Goal: Transaction & Acquisition: Purchase product/service

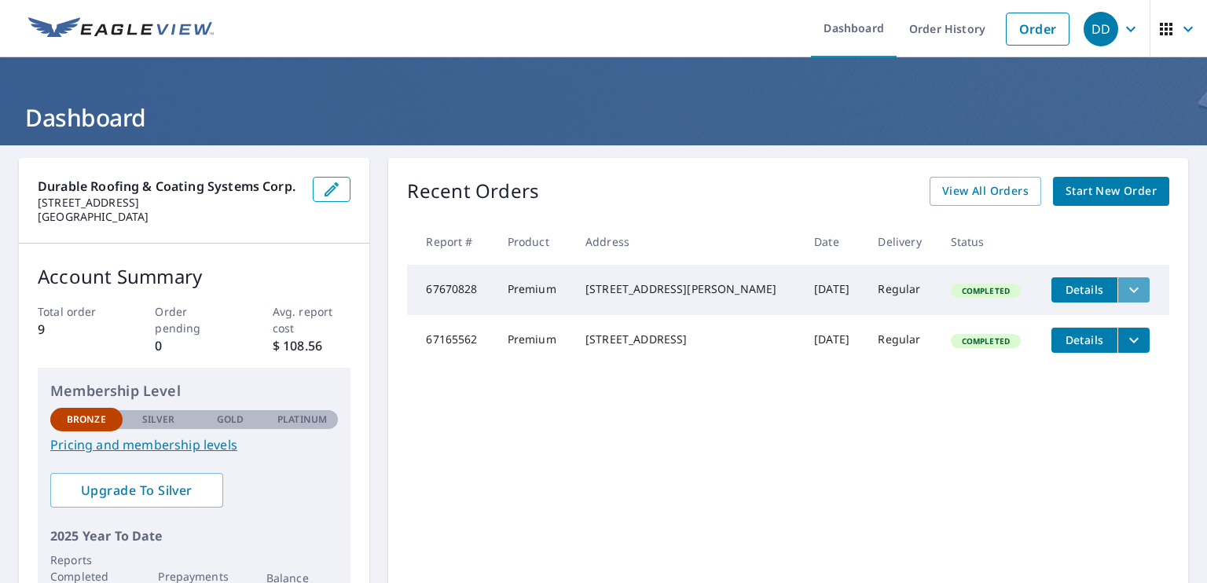
click at [1125, 290] on icon "filesDropdownBtn-67670828" at bounding box center [1134, 290] width 19 height 19
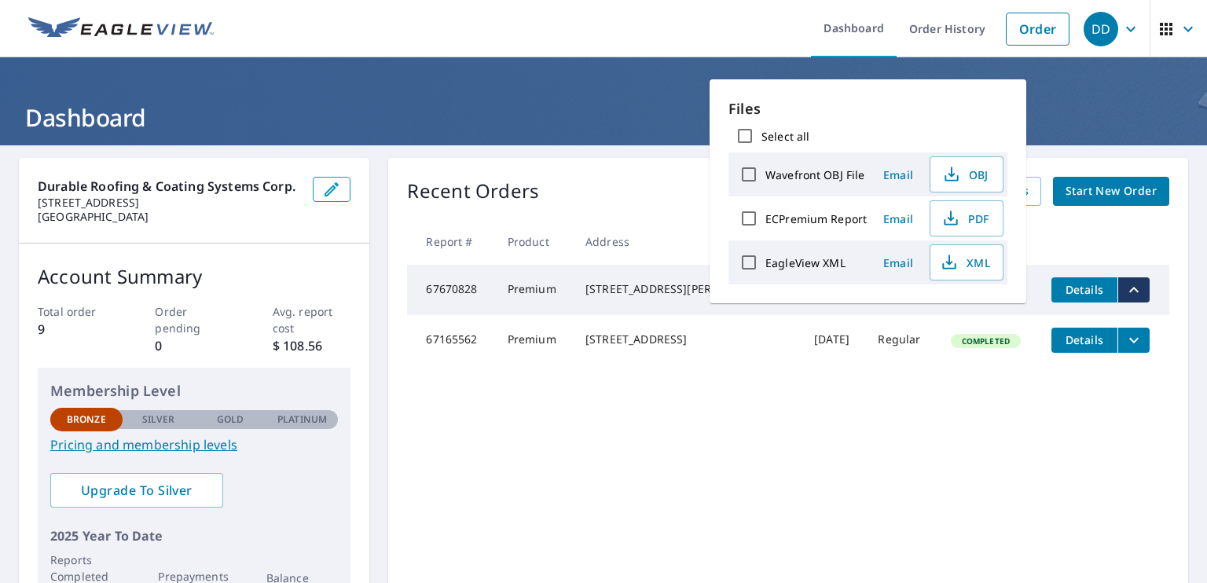
click at [501, 105] on h1 "Dashboard" at bounding box center [603, 117] width 1169 height 32
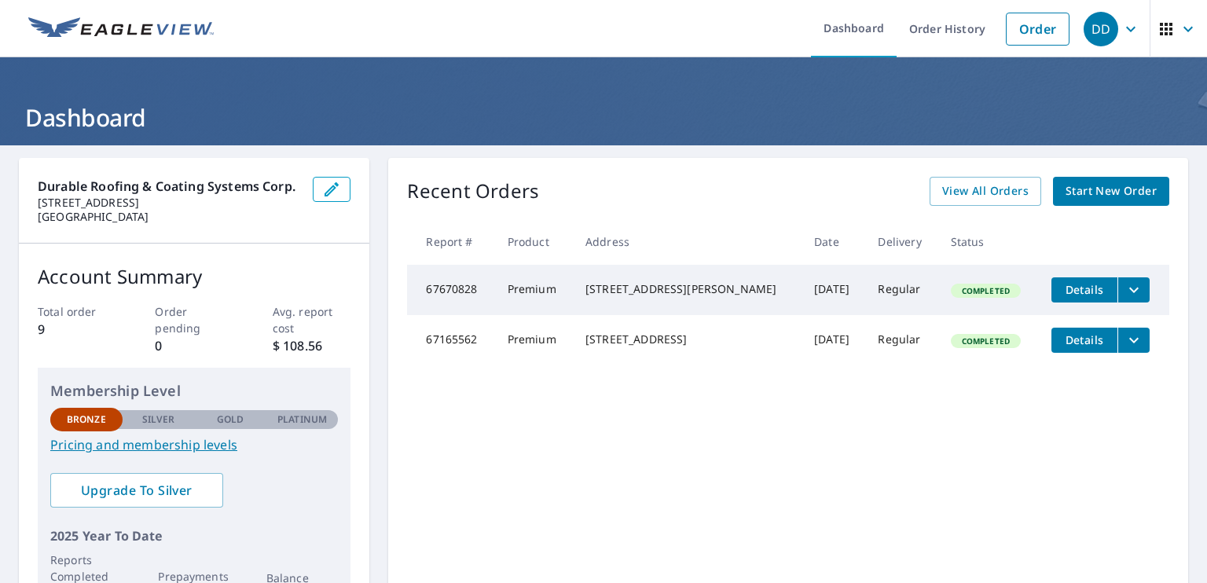
click at [1132, 203] on link "Start New Order" at bounding box center [1111, 191] width 116 height 29
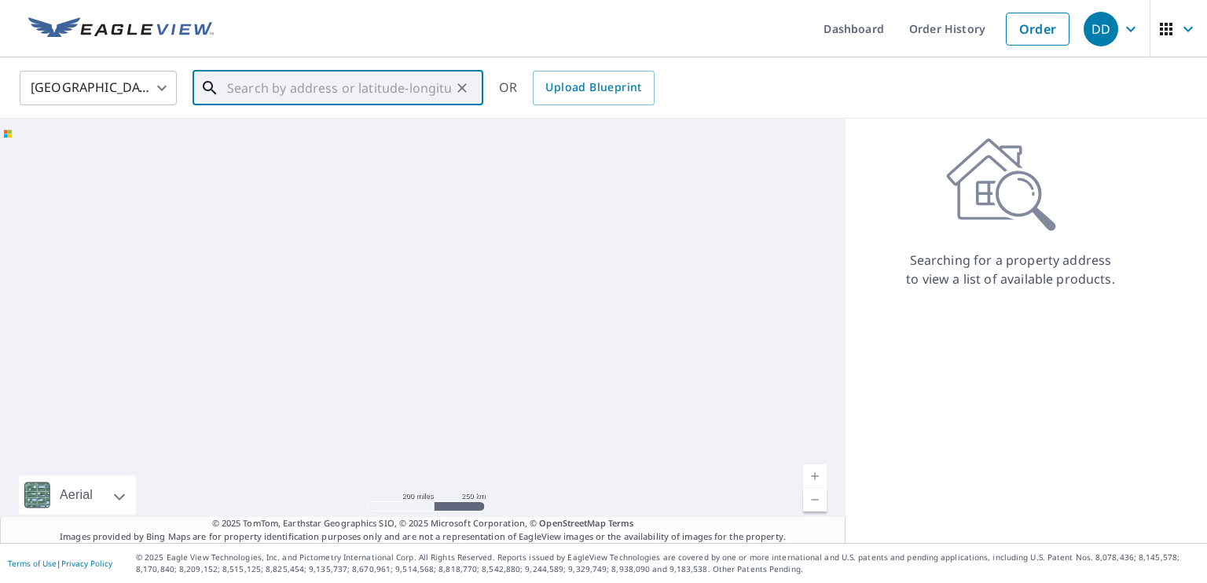
click at [306, 99] on input "text" at bounding box center [339, 88] width 224 height 44
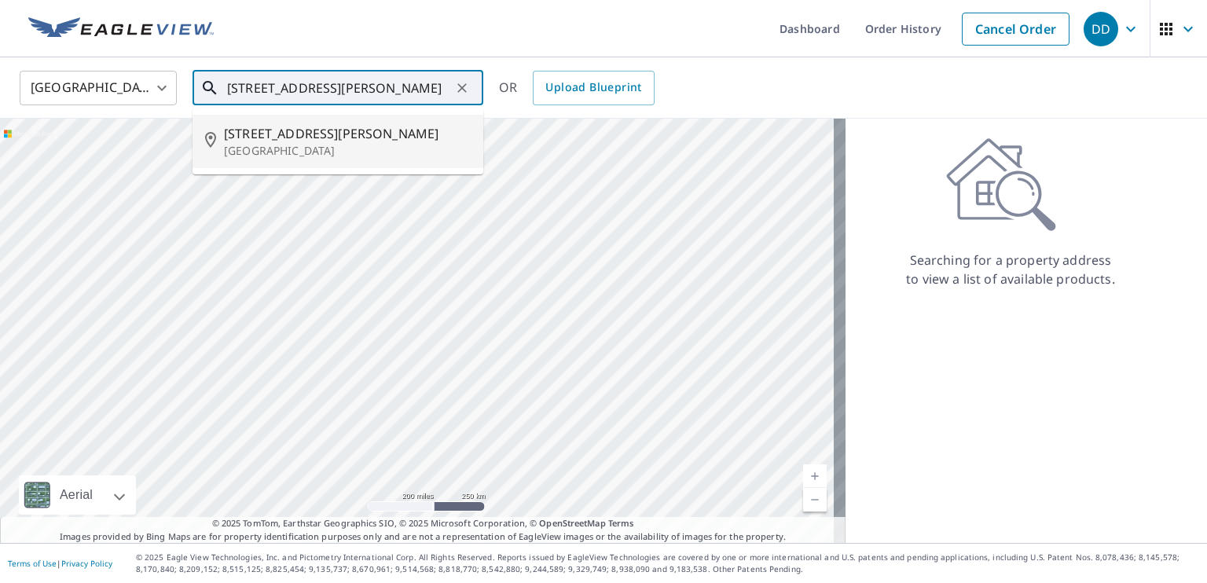
click at [292, 149] on p "Batavia, IL 60510" at bounding box center [347, 151] width 247 height 16
type input "231 N Jackson St Batavia, IL 60510"
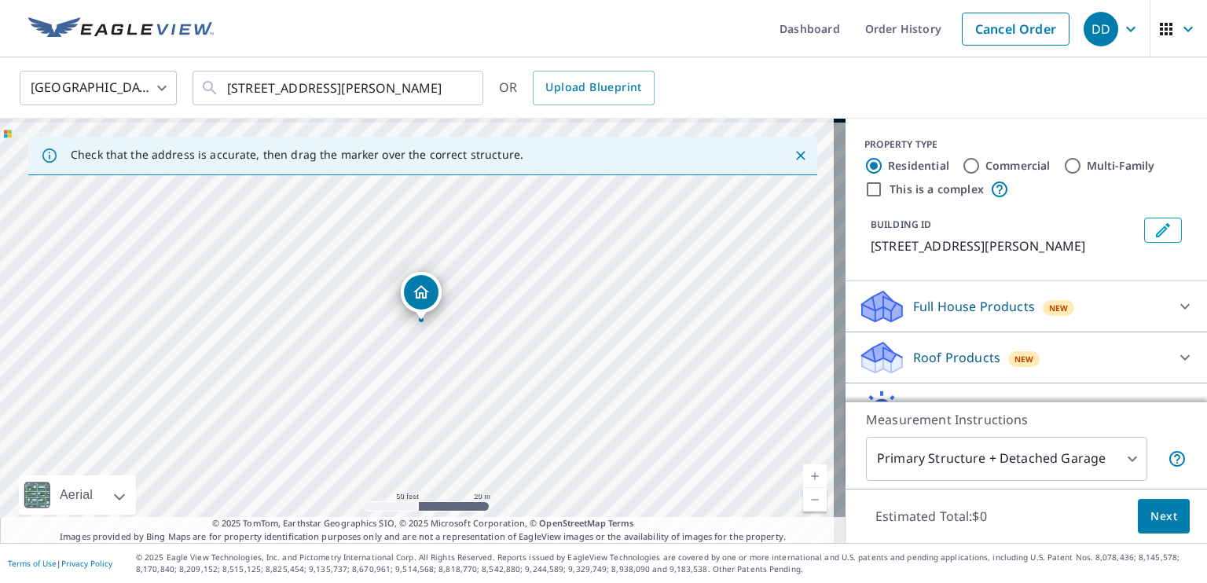
drag, startPoint x: 503, startPoint y: 419, endPoint x: 542, endPoint y: 322, distance: 104.3
click at [542, 325] on div "231 N Jackson St Batavia, IL 60510" at bounding box center [423, 331] width 846 height 424
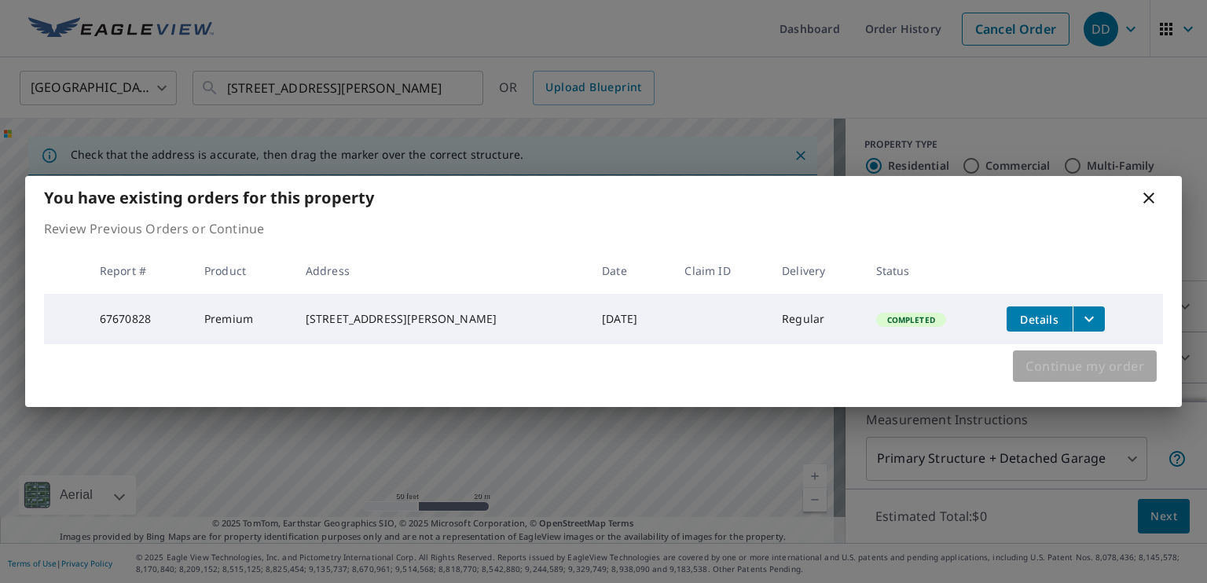
click at [1066, 364] on span "Continue my order" at bounding box center [1085, 366] width 119 height 22
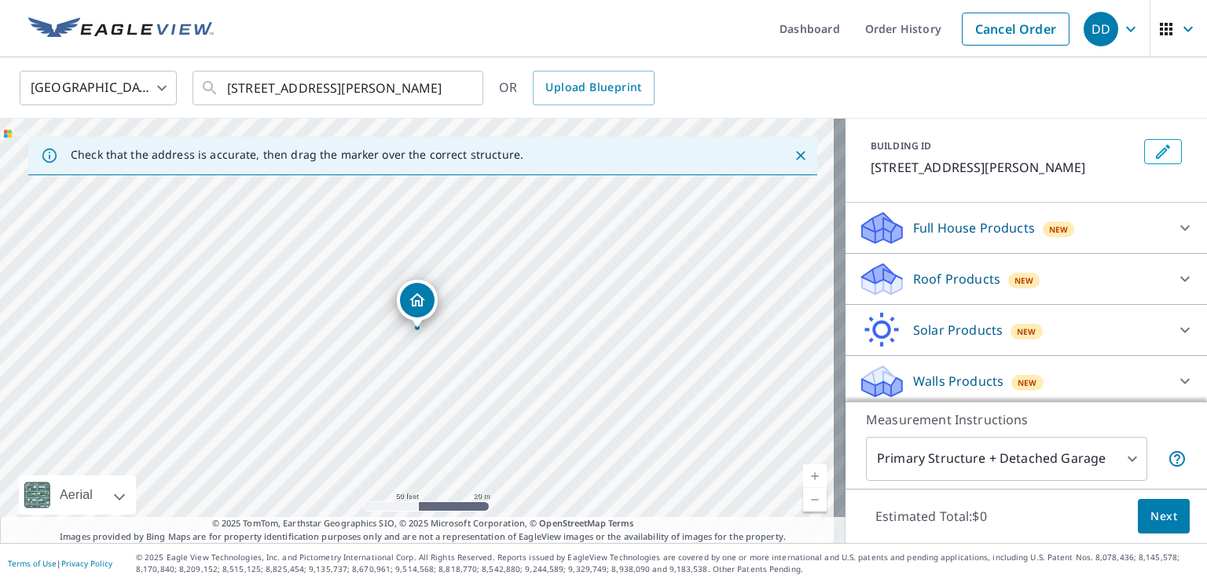
scroll to position [83, 0]
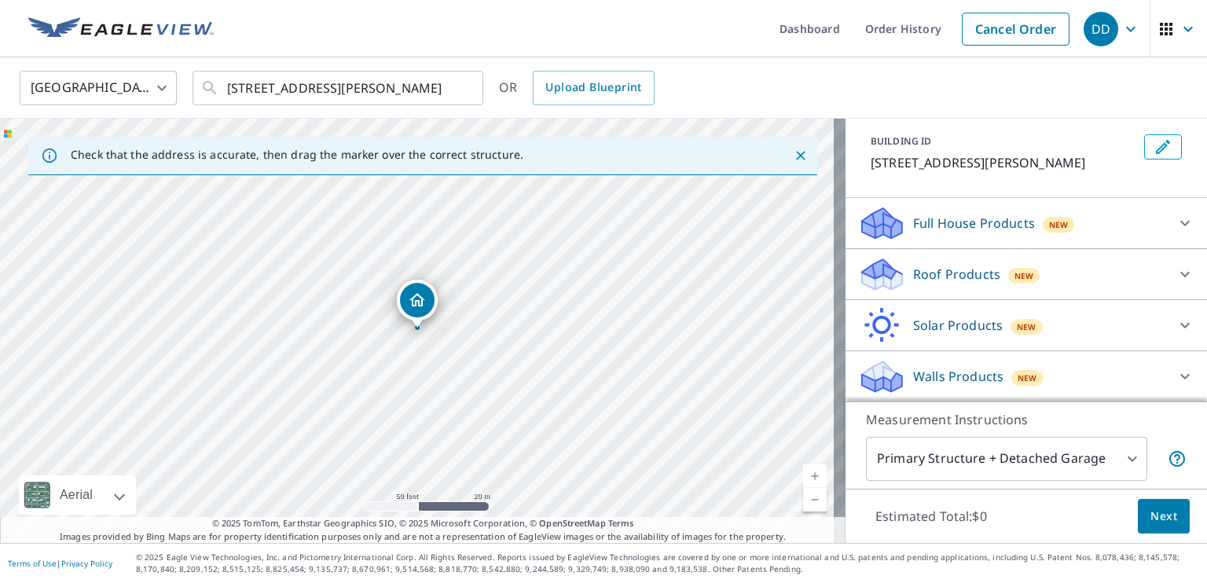
click at [1176, 377] on icon at bounding box center [1185, 376] width 19 height 19
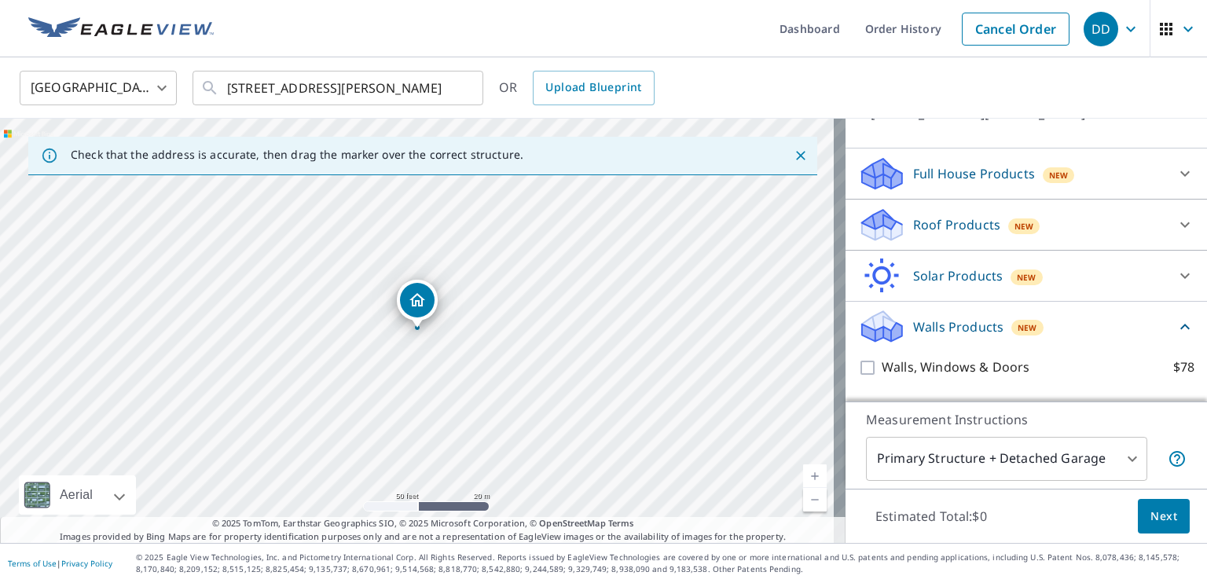
scroll to position [171, 0]
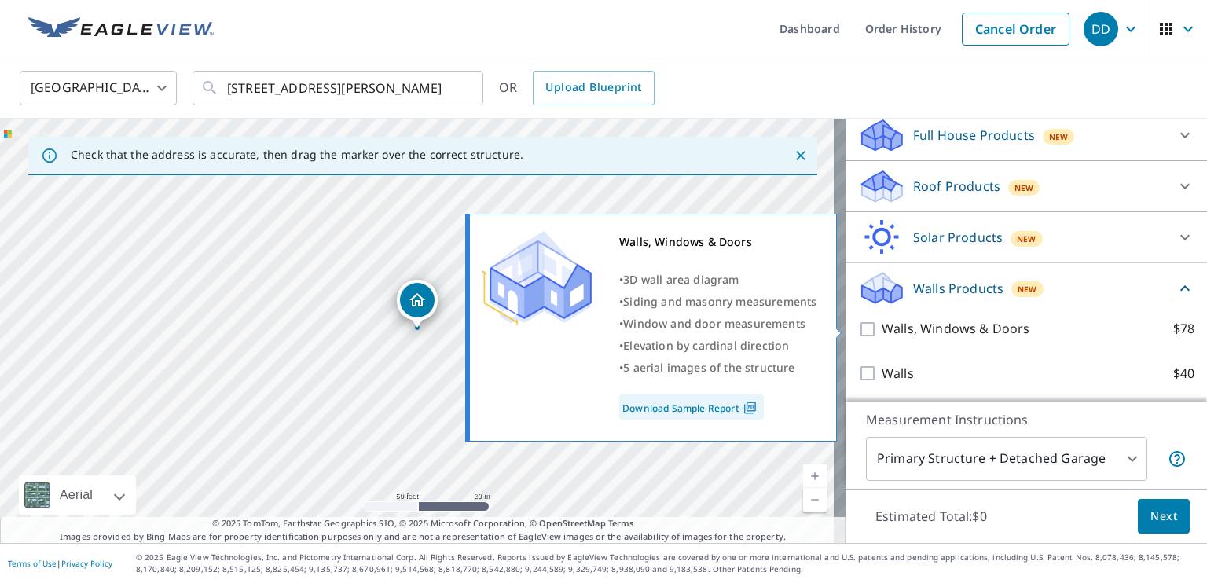
click at [962, 336] on p "Walls, Windows & Doors" at bounding box center [956, 329] width 148 height 20
click at [882, 336] on input "Walls, Windows & Doors $78" at bounding box center [870, 329] width 24 height 19
checkbox input "true"
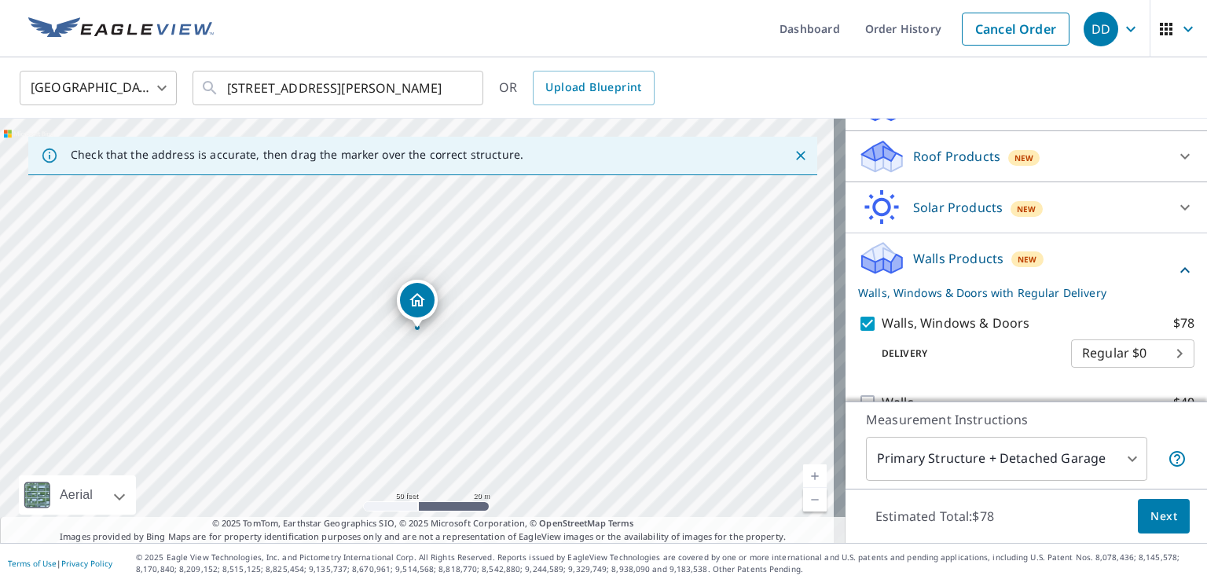
scroll to position [229, 0]
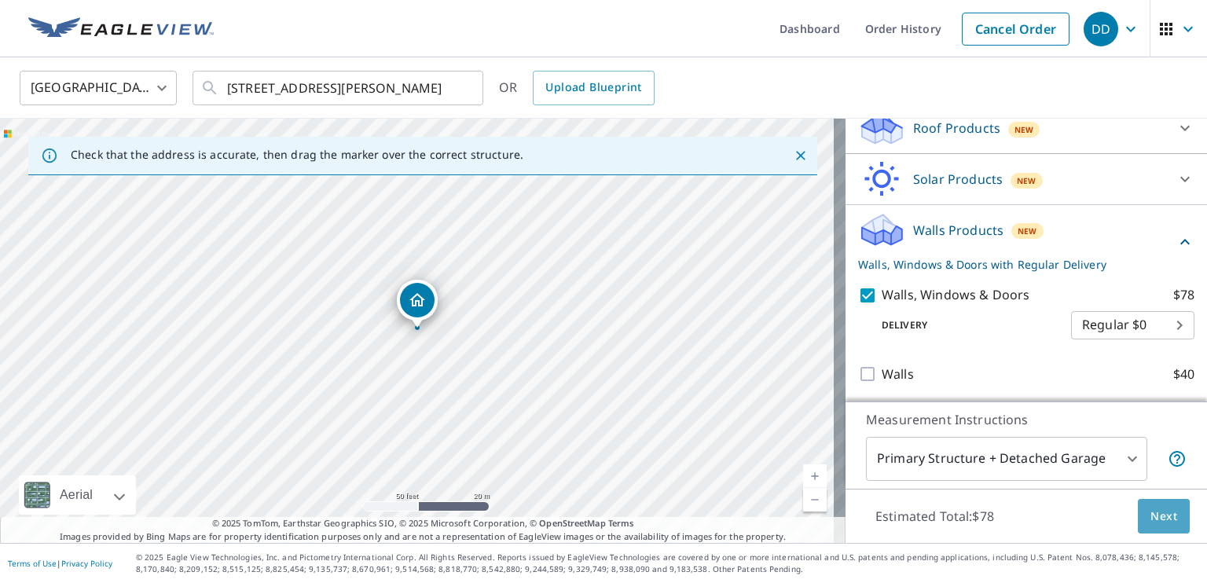
click at [1154, 508] on span "Next" at bounding box center [1164, 517] width 27 height 20
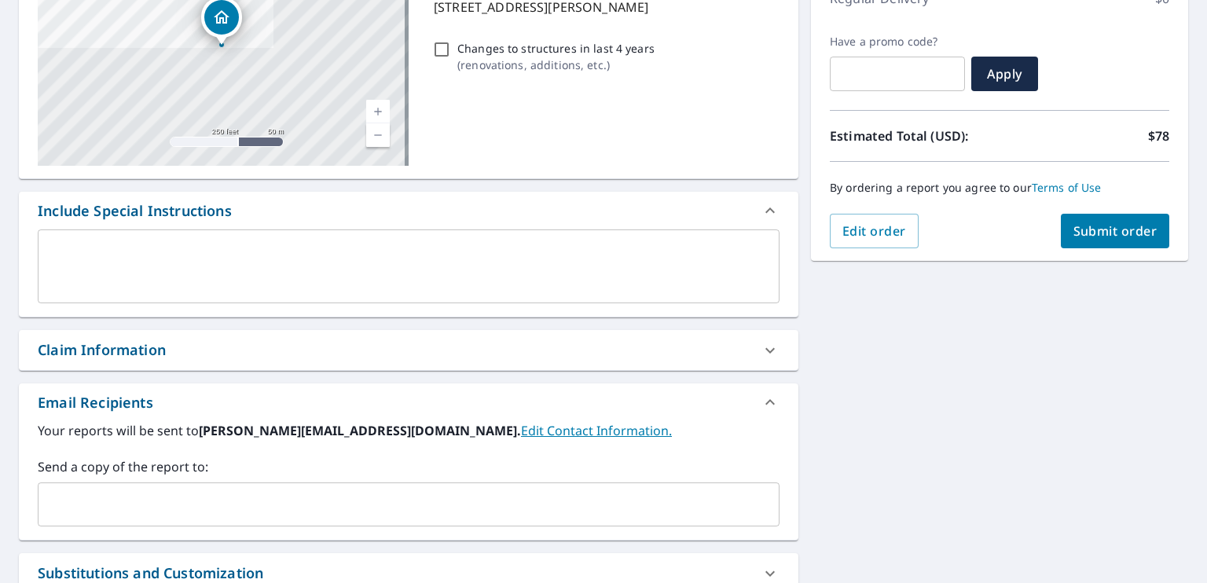
scroll to position [248, 0]
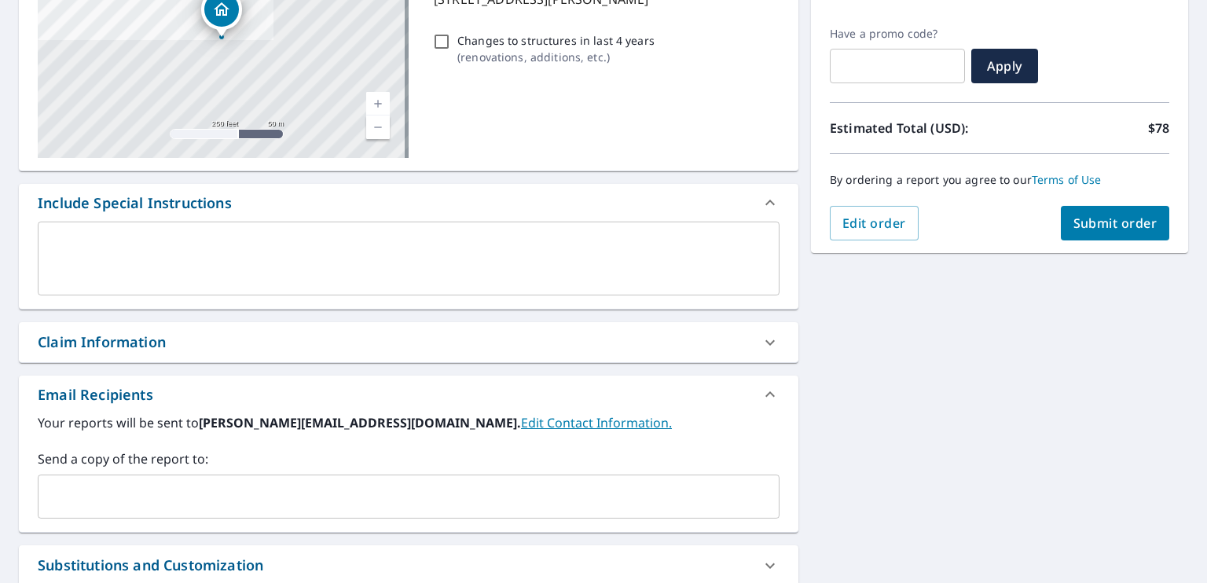
click at [119, 246] on textarea at bounding box center [409, 259] width 720 height 45
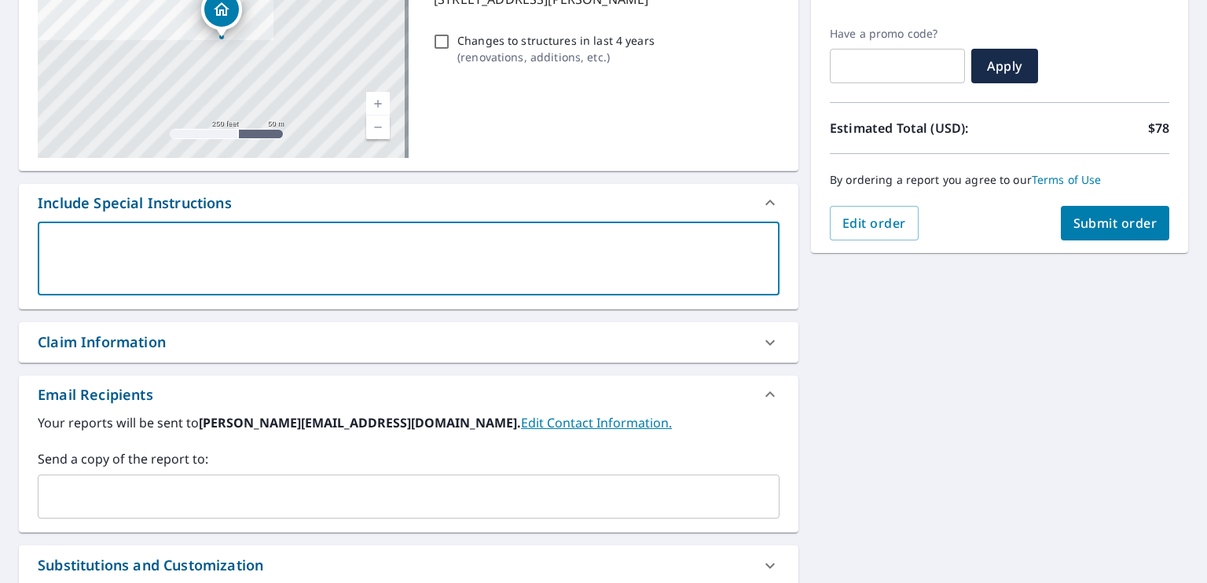
type textarea "P"
type textarea "x"
type textarea "Pl"
type textarea "x"
type textarea "Ple"
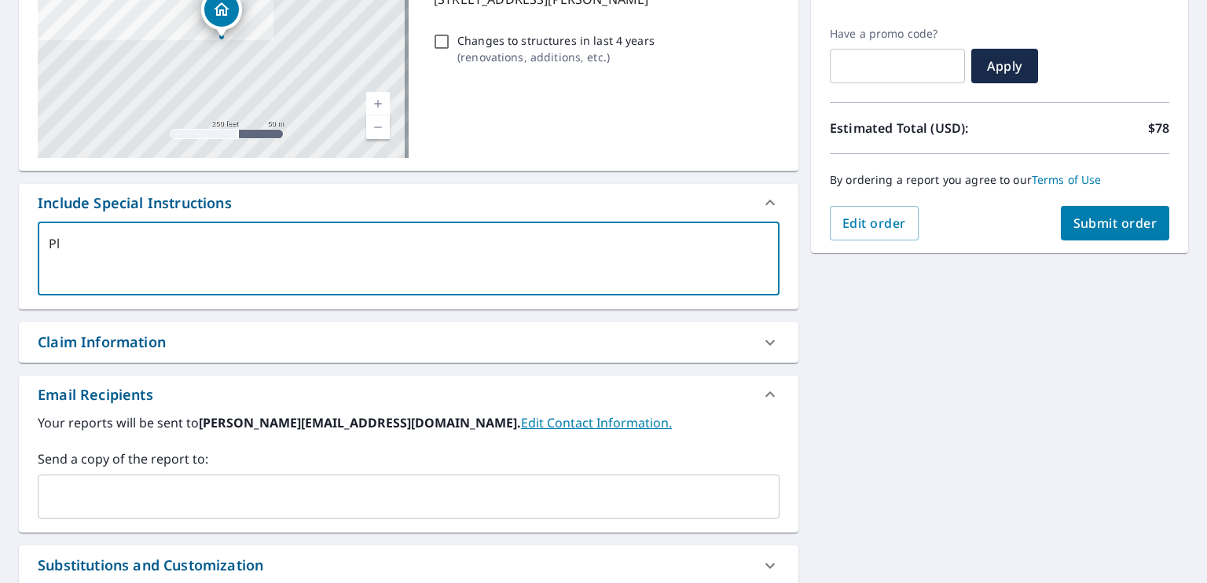
type textarea "x"
type textarea "Pleas"
type textarea "x"
type textarea "Please"
type textarea "x"
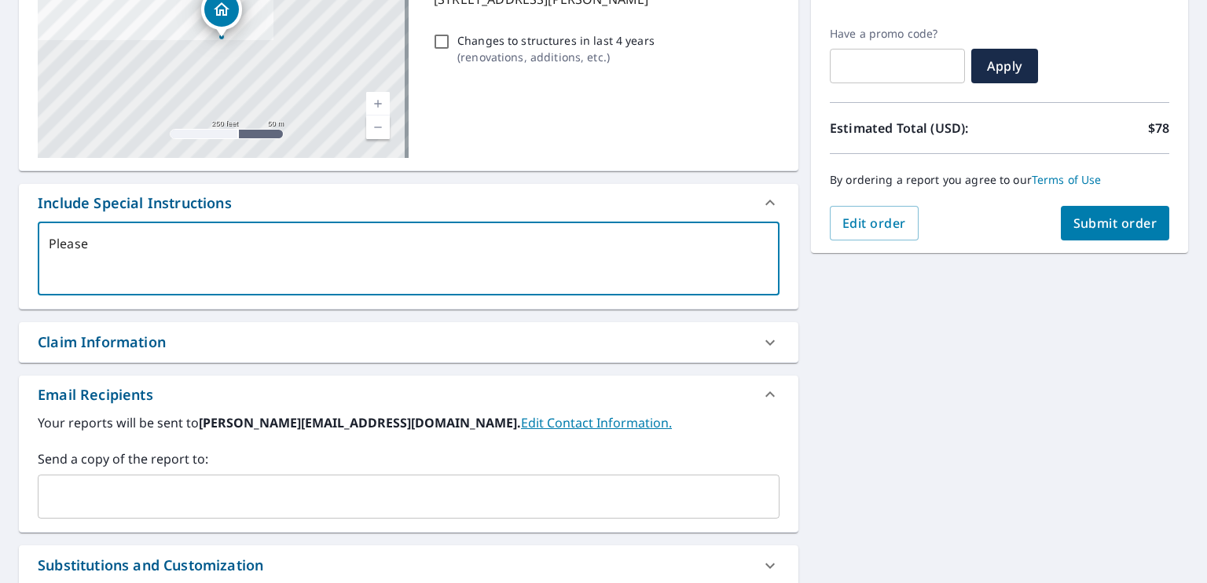
type textarea "Please"
type textarea "x"
type textarea "Please p"
type textarea "x"
type textarea "Please pr"
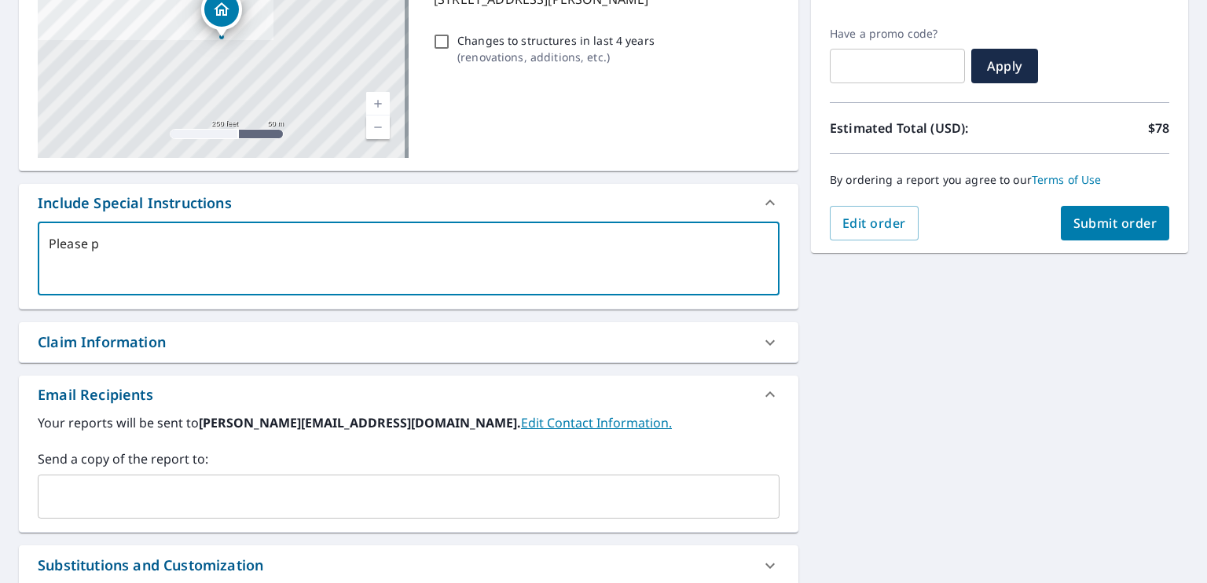
type textarea "x"
type textarea "Please pro"
type textarea "x"
type textarea "Please prov"
type textarea "x"
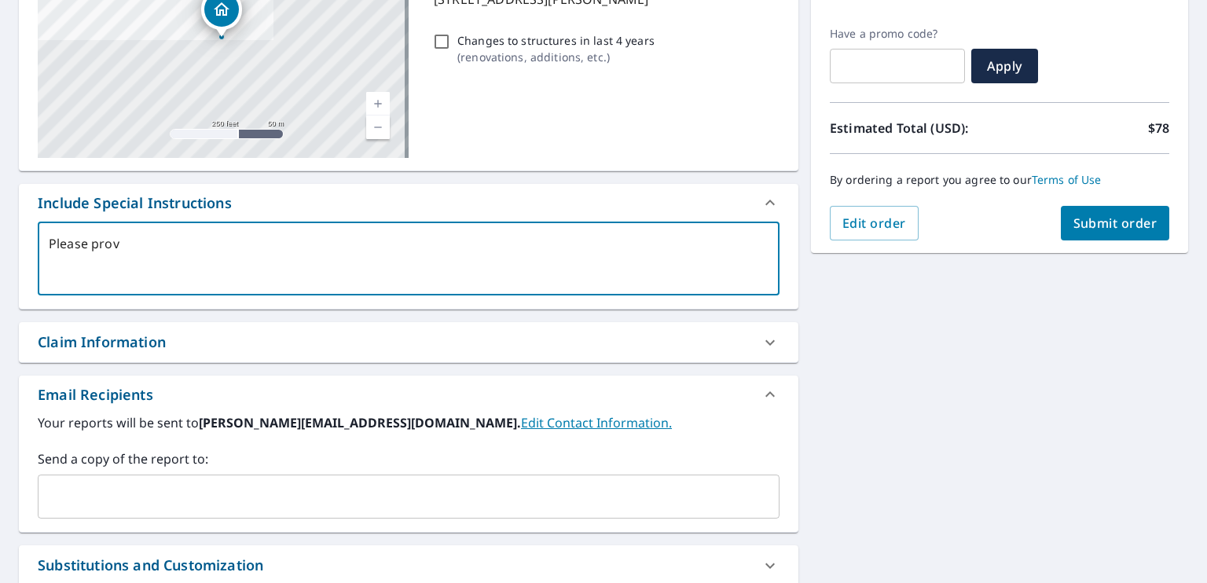
type textarea "Please provi"
type textarea "x"
type textarea "Please provic"
type textarea "x"
type textarea "Please provice"
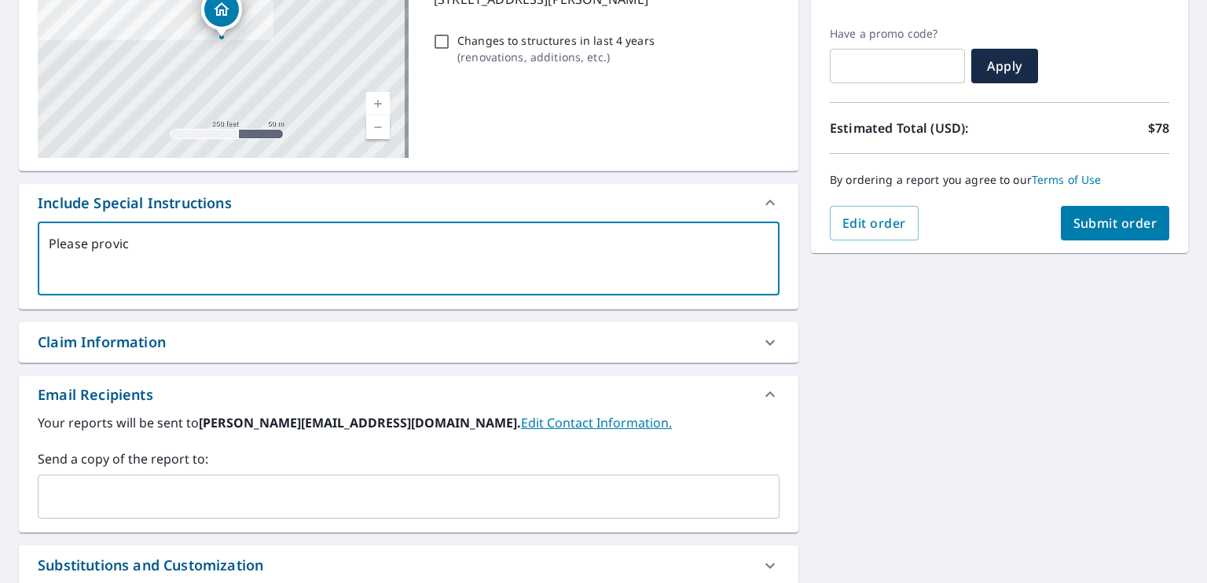
type textarea "x"
type textarea "Please provic"
type textarea "x"
type textarea "Please provi"
type textarea "x"
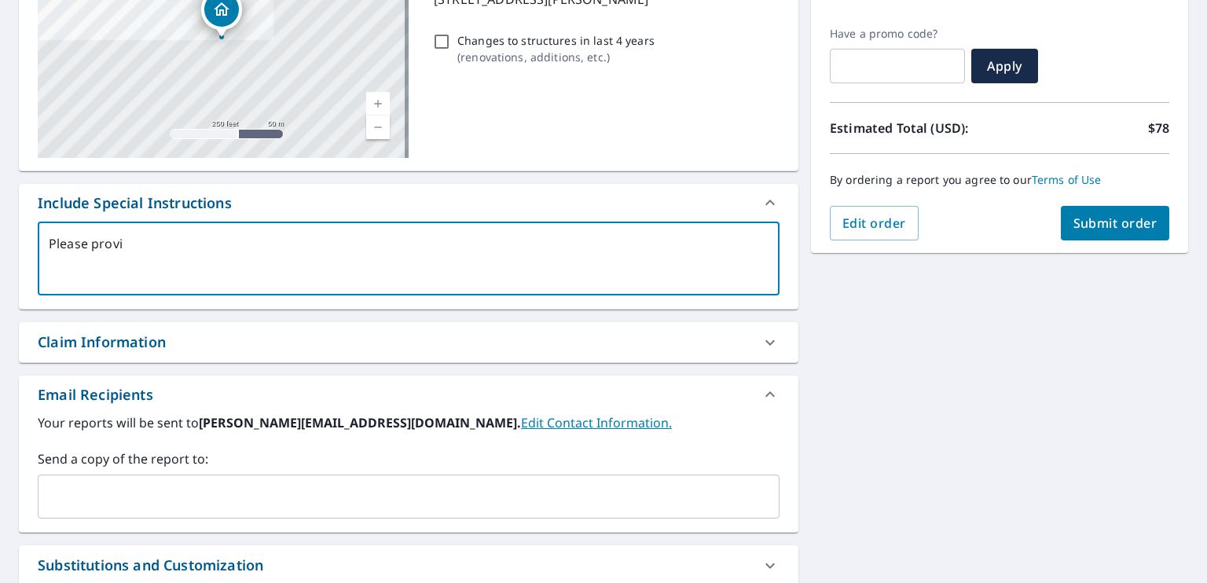
type textarea "Please provid"
type textarea "x"
type textarea "Please provide"
type textarea "x"
type textarea "Please provide"
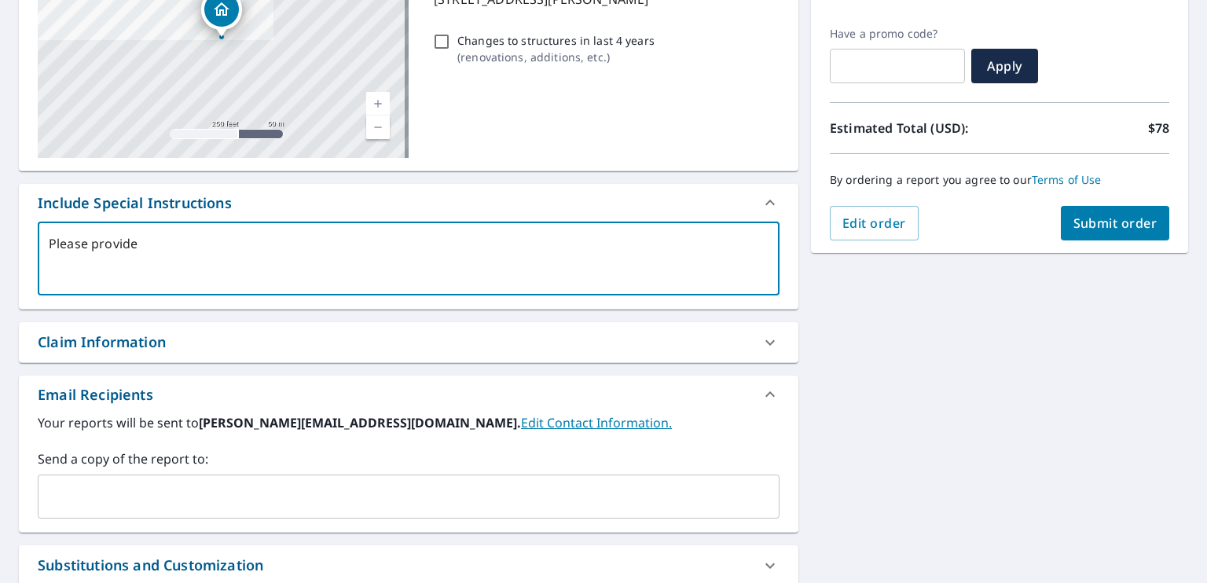
type textarea "x"
type textarea "Please provide s"
type textarea "x"
type textarea "Please provide"
type textarea "x"
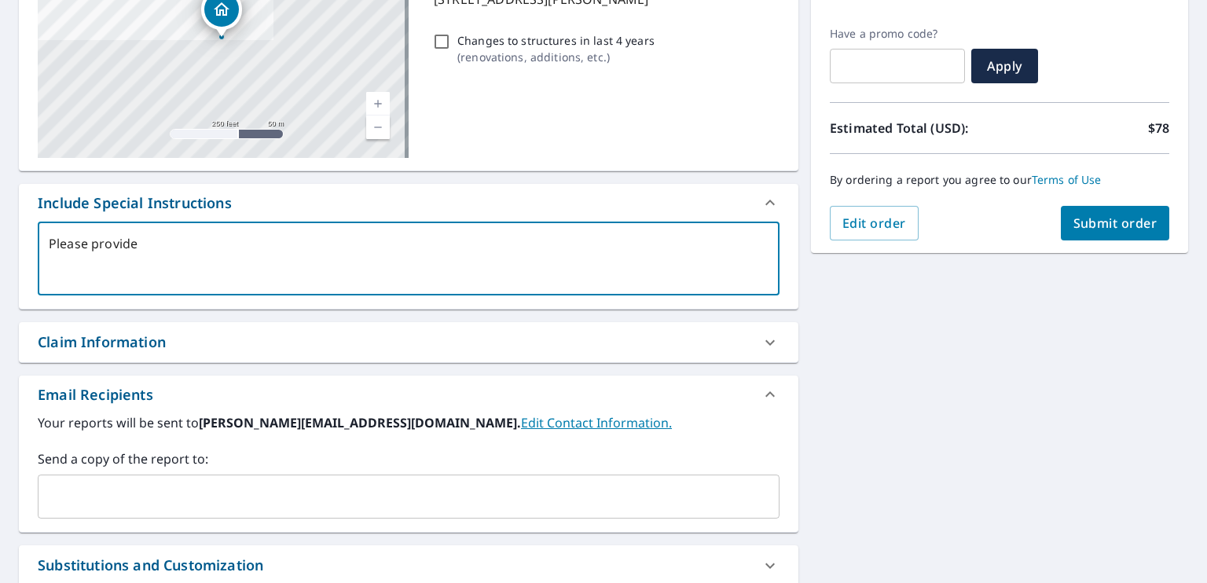
type textarea "Please provide w"
type textarea "x"
type textarea "Please provide wa"
type textarea "x"
type textarea "Please provide wal"
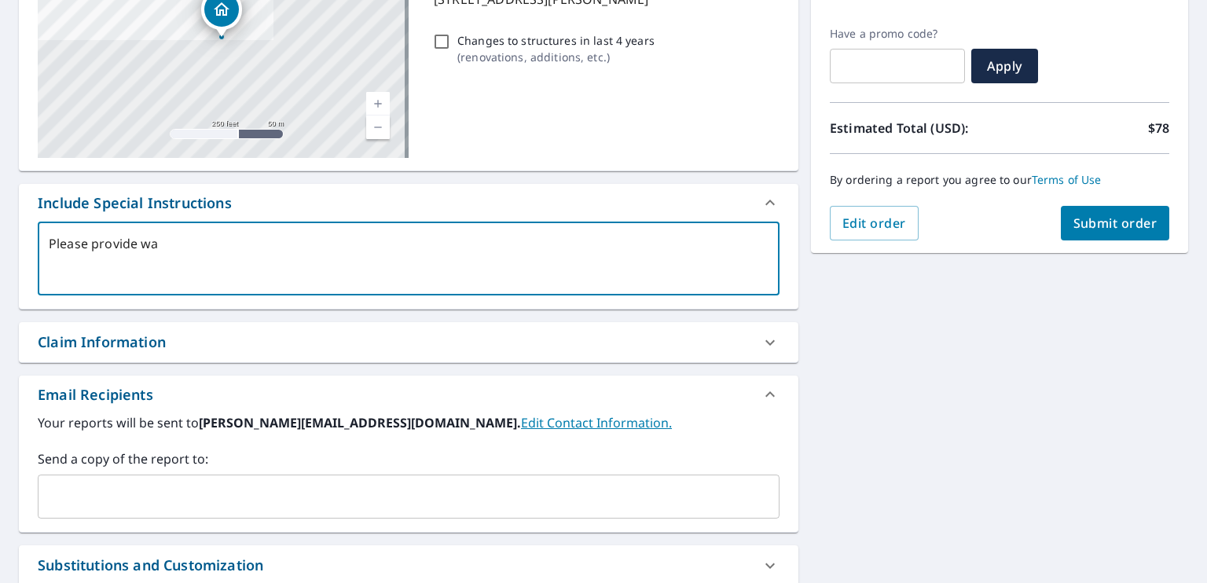
type textarea "x"
type textarea "Please provide wall"
type textarea "x"
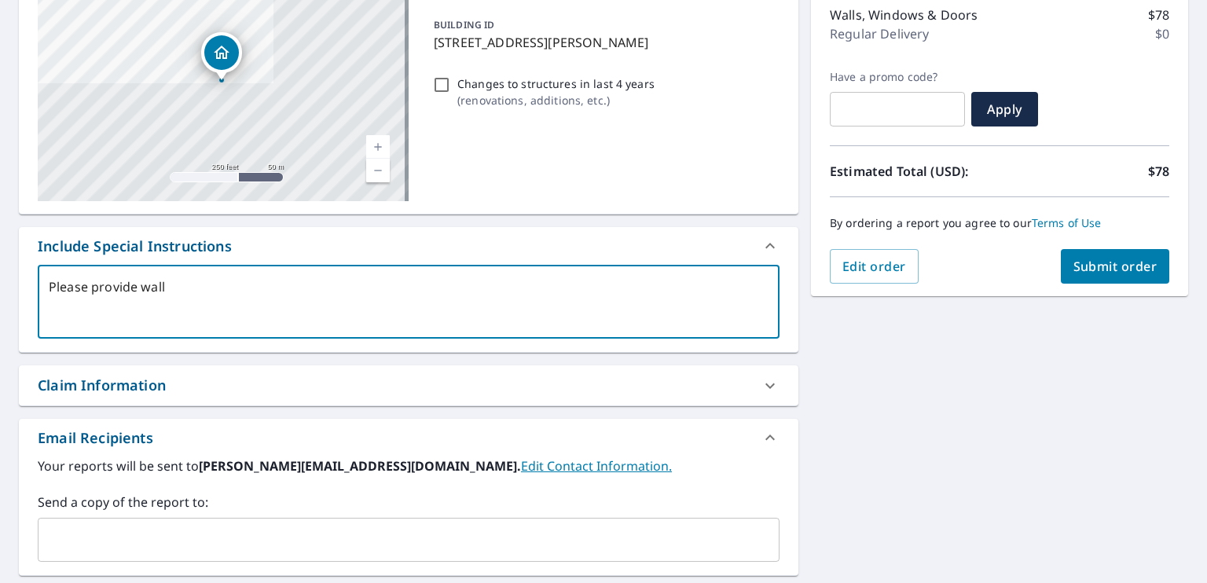
scroll to position [91, 0]
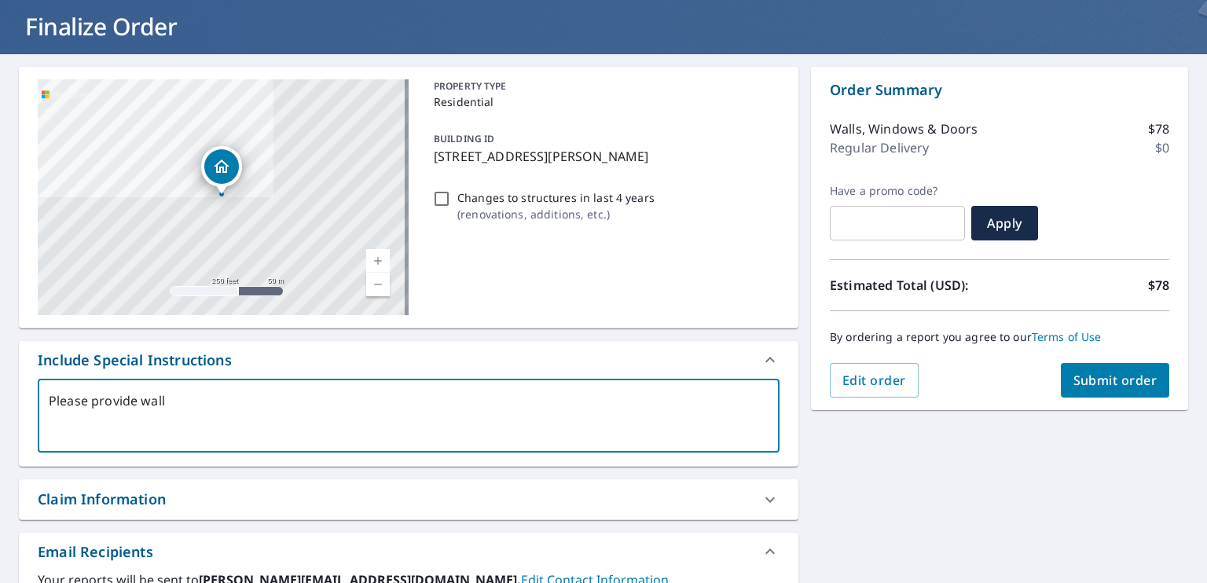
type textarea "Please provide wal"
type textarea "x"
type textarea "Please provide wa"
type textarea "x"
type textarea "Please provide w"
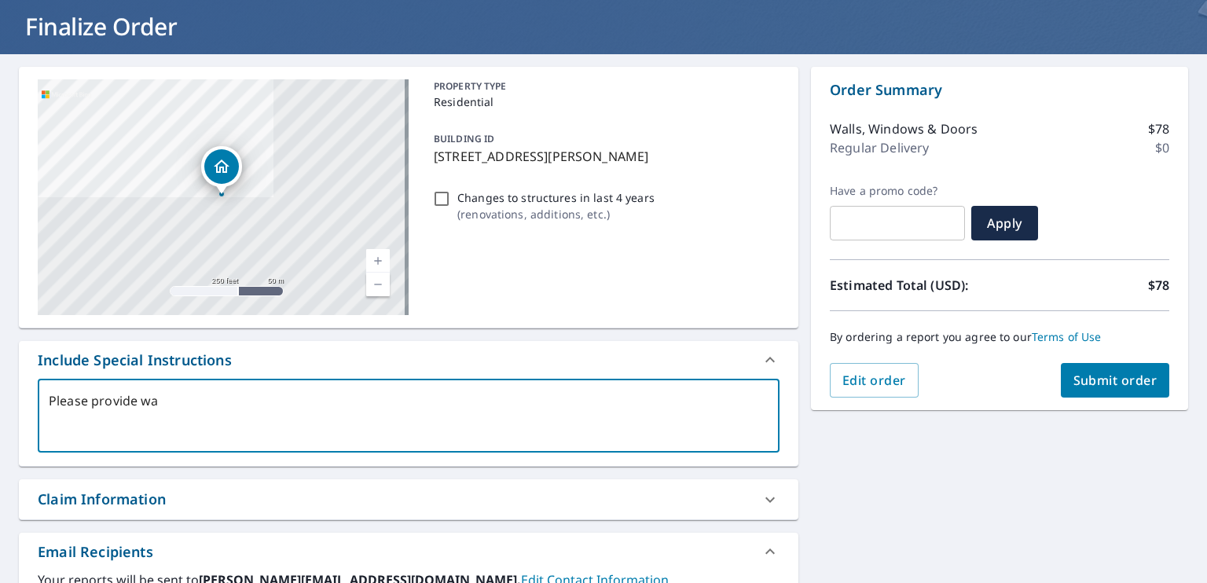
type textarea "x"
type textarea "Please provide"
type textarea "x"
type textarea "Please provide W"
type textarea "x"
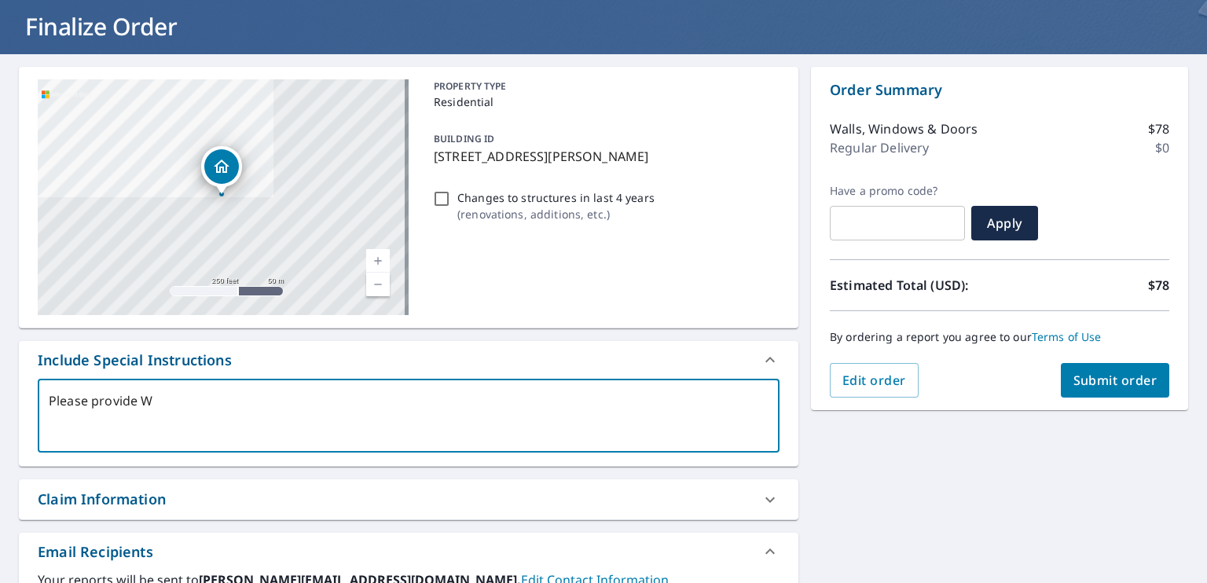
type textarea "Please provide Wa"
type textarea "x"
type textarea "Please provide Wal"
type textarea "x"
type textarea "Please provide Wall"
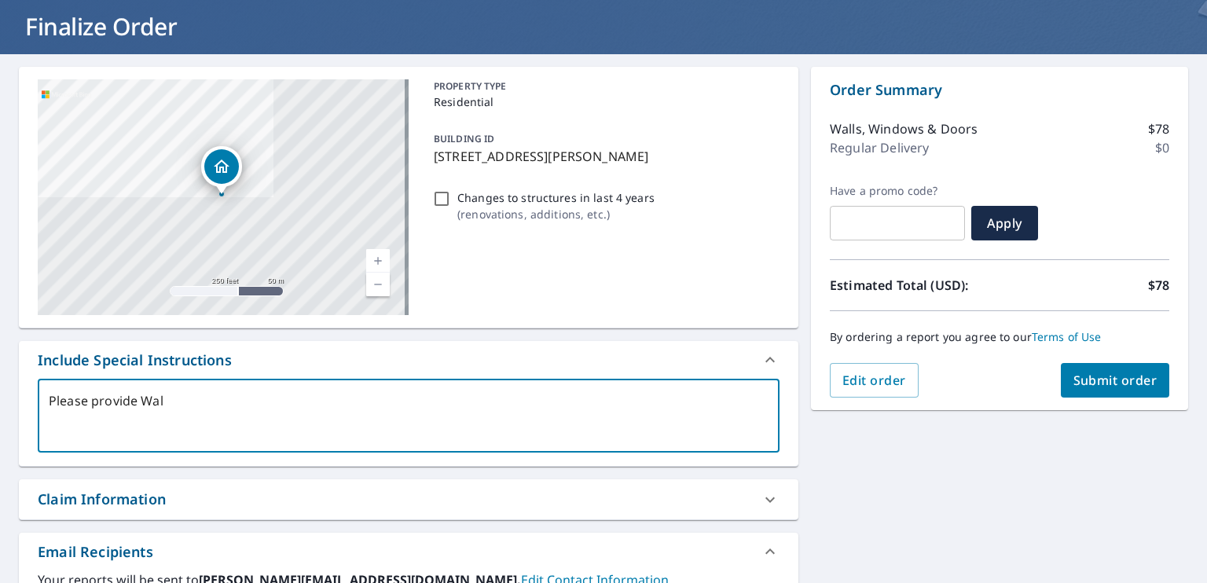
type textarea "x"
type textarea "Please provide Walls"
type textarea "x"
type textarea "Please provide Wall"
type textarea "x"
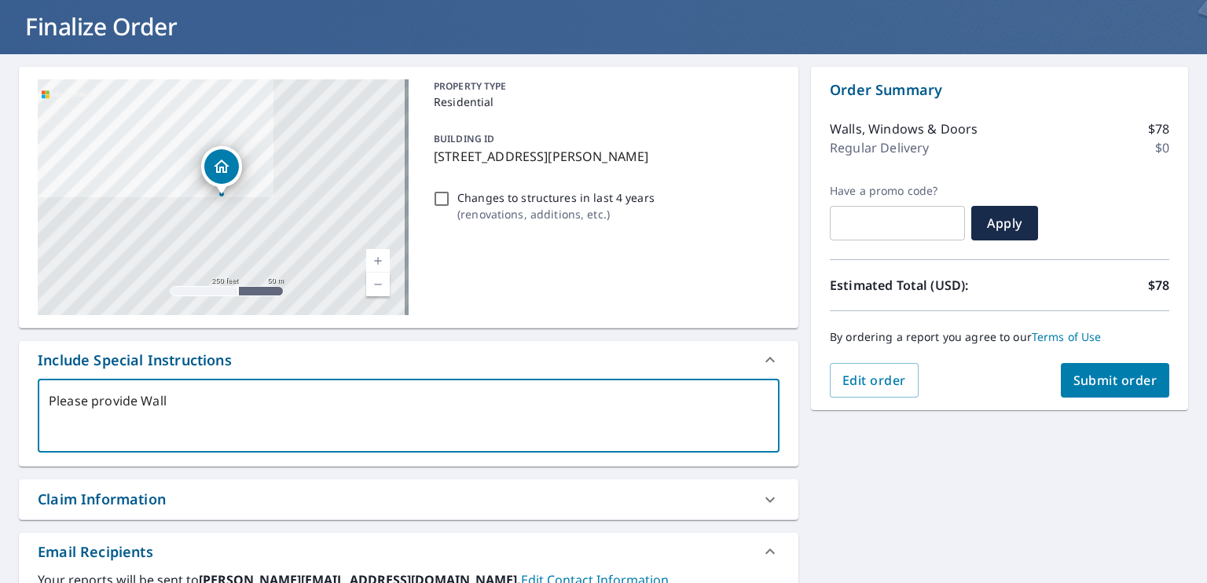
type textarea "Please provide Wal"
type textarea "x"
type textarea "Please provide Wa"
type textarea "x"
type textarea "Please provide W"
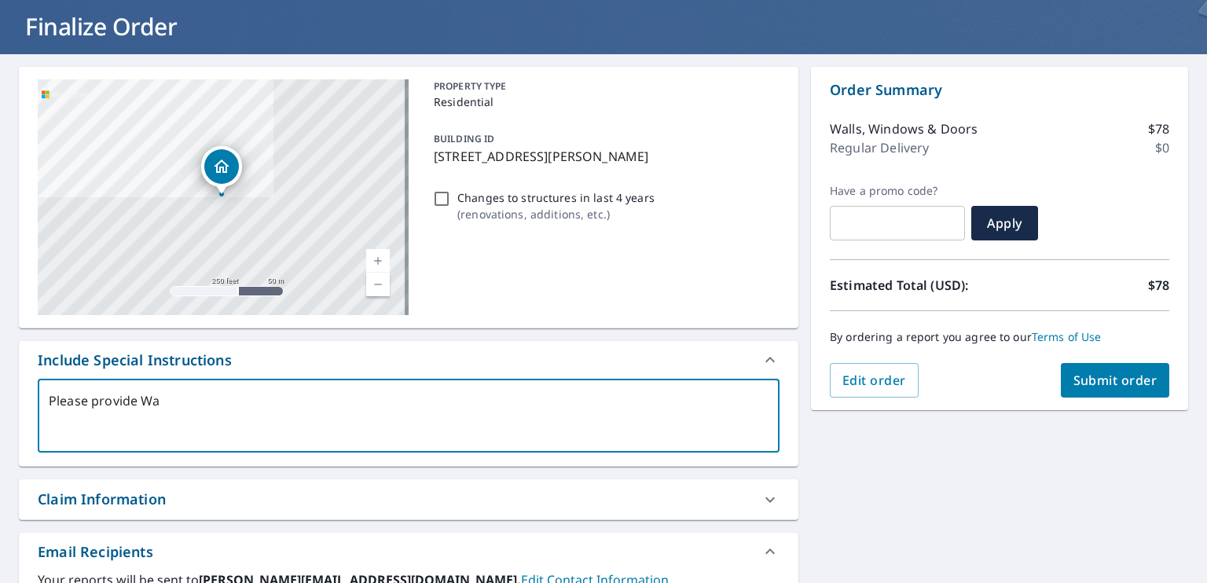
type textarea "x"
type textarea "Please provide"
type textarea "x"
type textarea "Please provid"
type textarea "x"
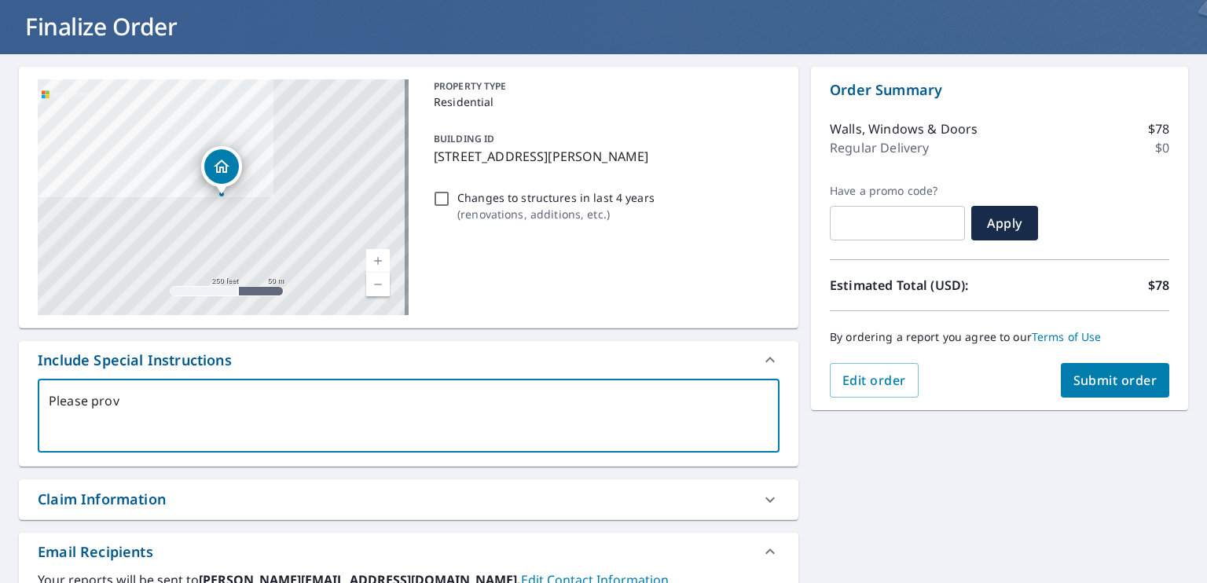
type textarea "Please pro"
type textarea "x"
type textarea "Please pr"
type textarea "x"
type textarea "Please"
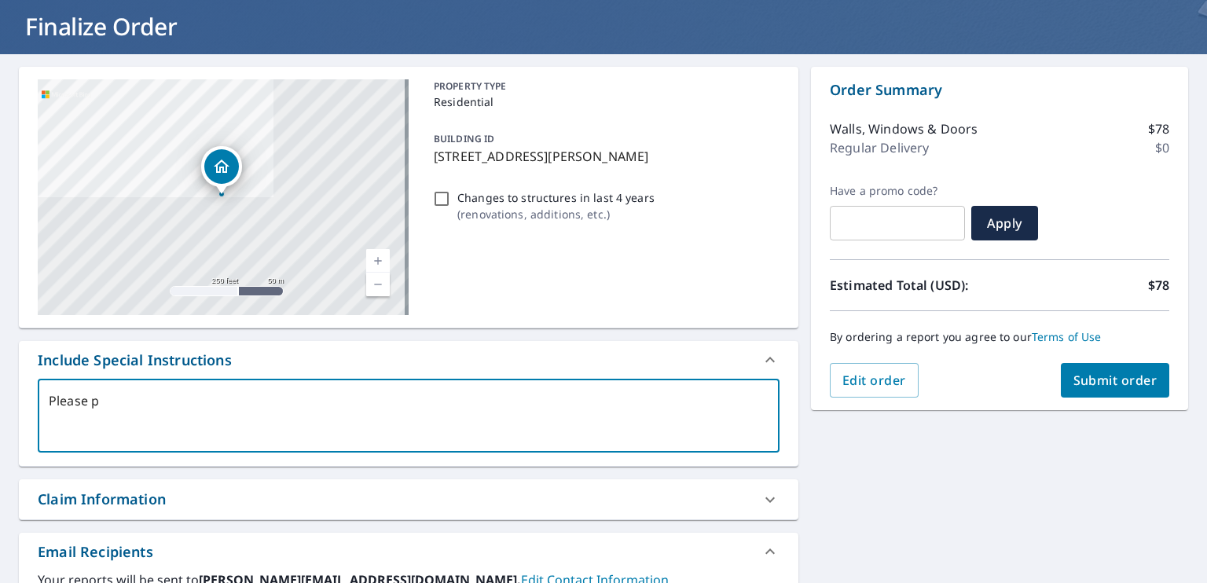
type textarea "x"
type textarea "Please"
type textarea "x"
type textarea "Pleas"
type textarea "x"
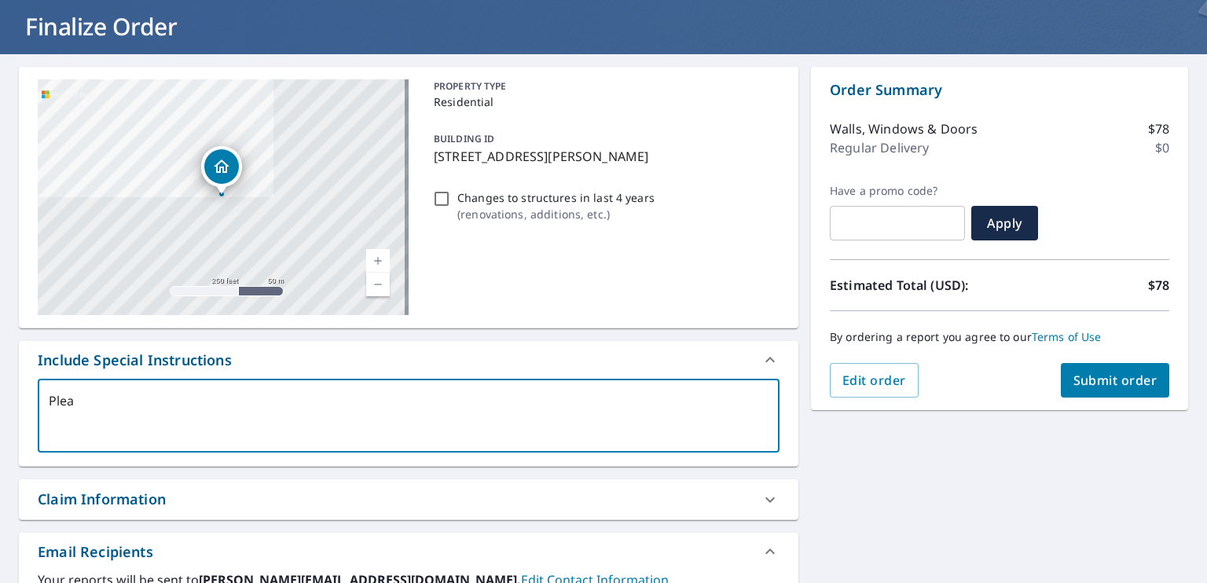
type textarea "Ple"
type textarea "x"
type textarea "Pl"
type textarea "x"
type textarea "P"
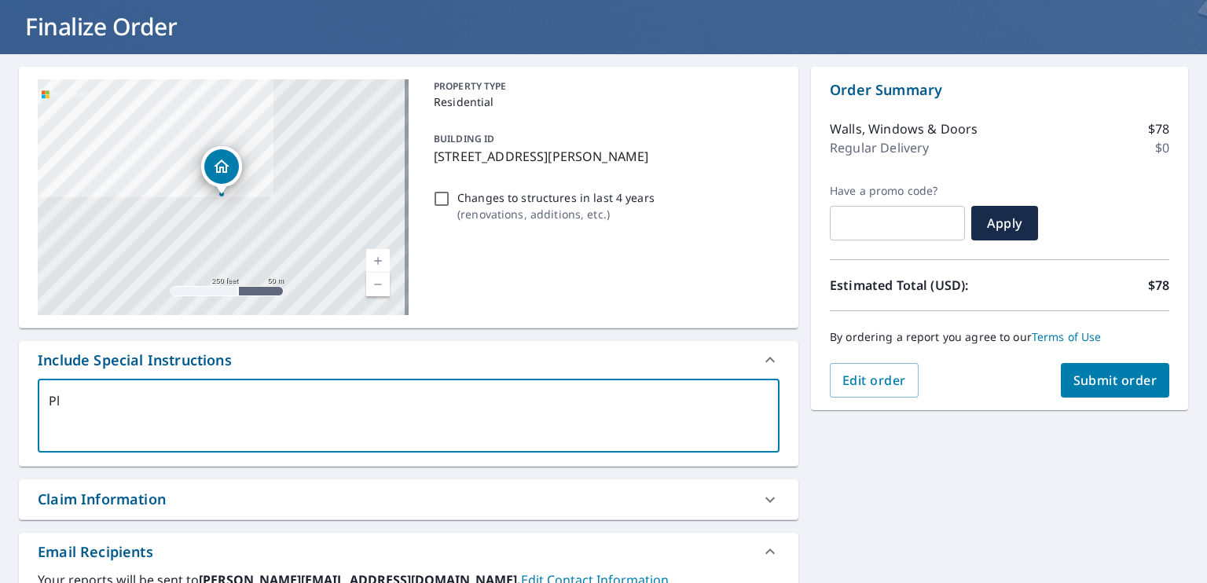
type textarea "x"
type textarea "H"
type textarea "x"
type textarea "Ho"
type textarea "x"
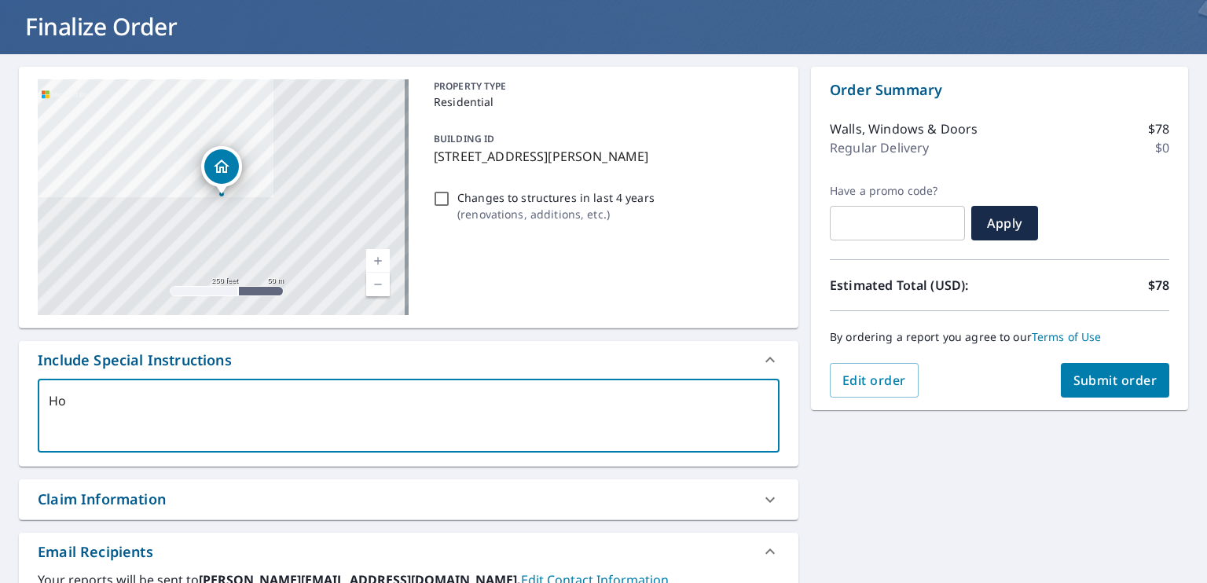
type textarea "Hou"
type textarea "x"
type textarea "Hous"
type textarea "x"
type textarea "House"
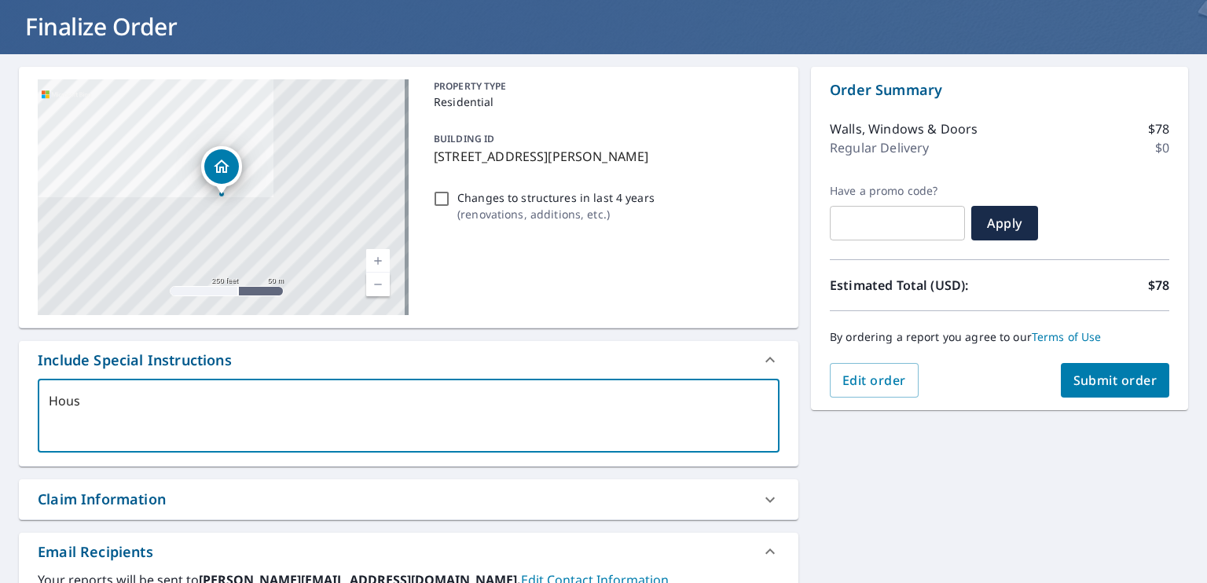
type textarea "x"
type textarea "House"
type textarea "x"
type textarea "House o"
type textarea "x"
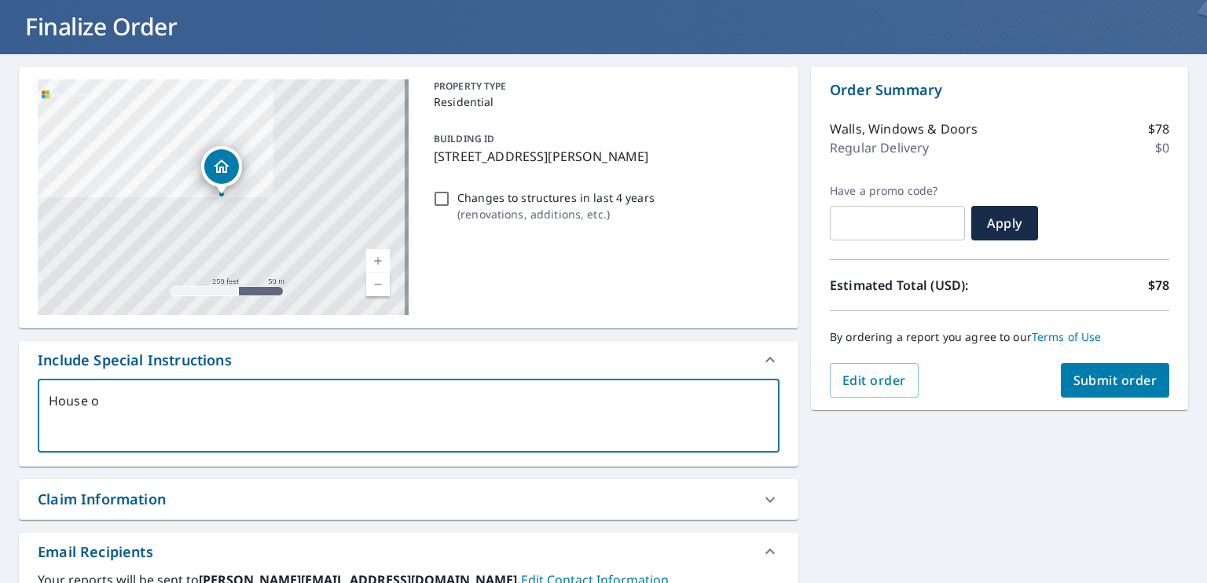
type textarea "House on"
type textarea "x"
type textarea "House onl"
type textarea "x"
type textarea "House only"
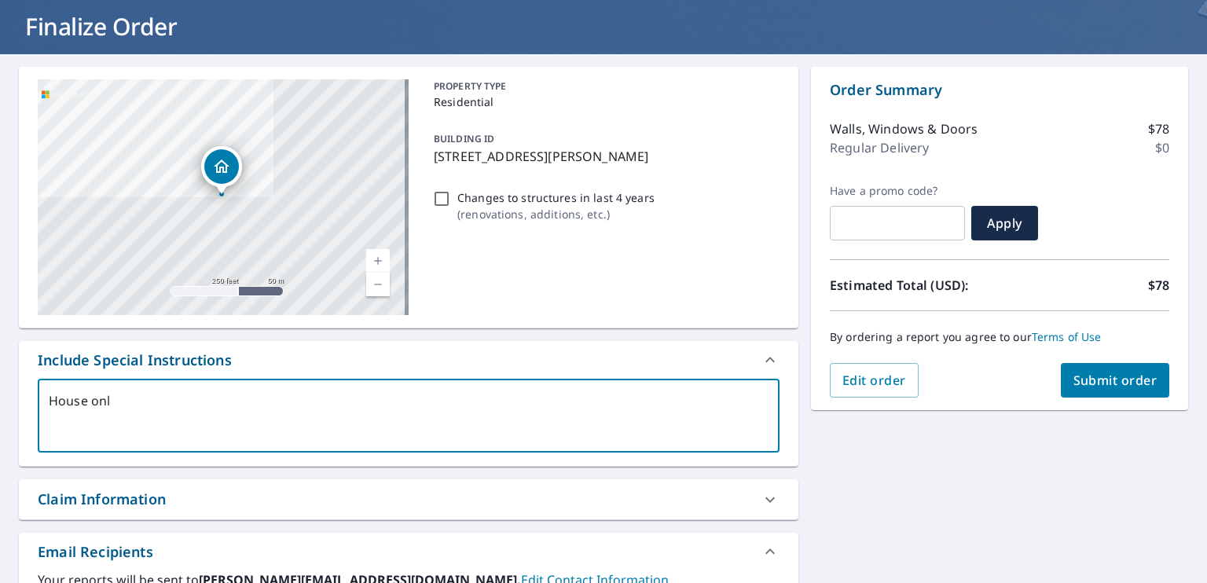
type textarea "x"
type textarea "House only"
type textarea "x"
type textarea "House only N"
type textarea "x"
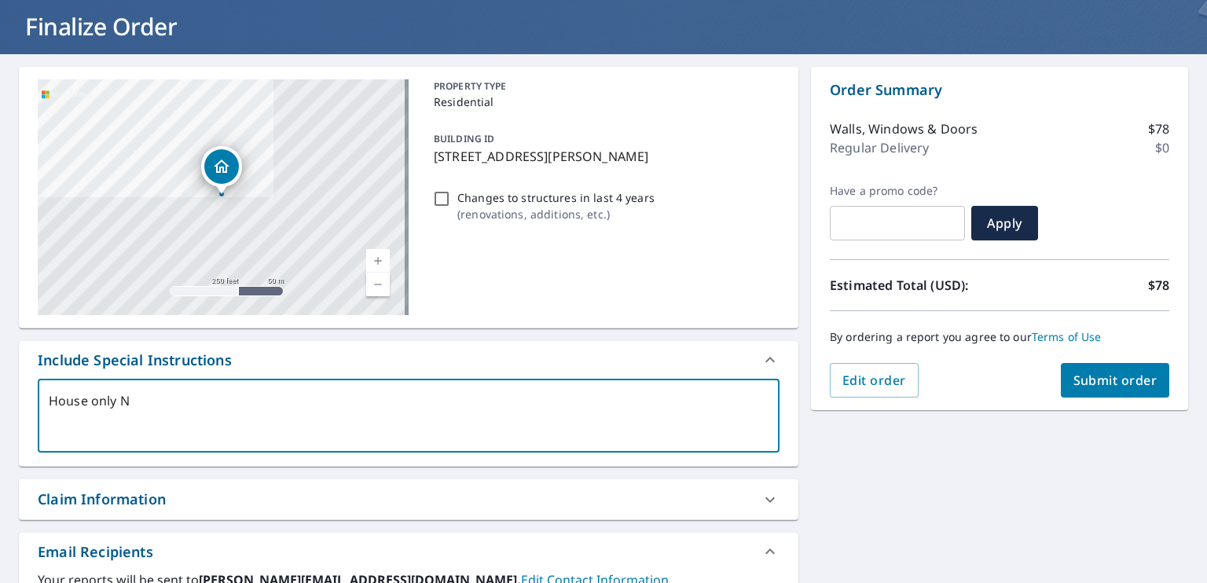
type textarea "House only NO"
type textarea "x"
type textarea "House only NOT"
type textarea "x"
type textarea "House only NOT"
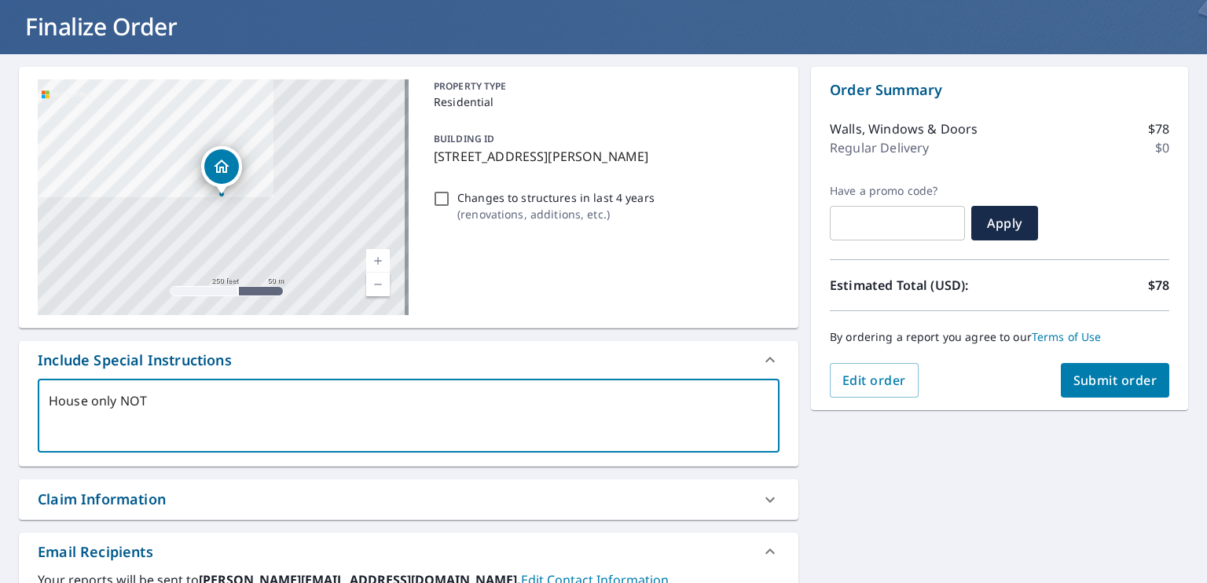
type textarea "x"
type textarea "House only NOT T"
type textarea "x"
type textarea "House only NOT TH"
type textarea "x"
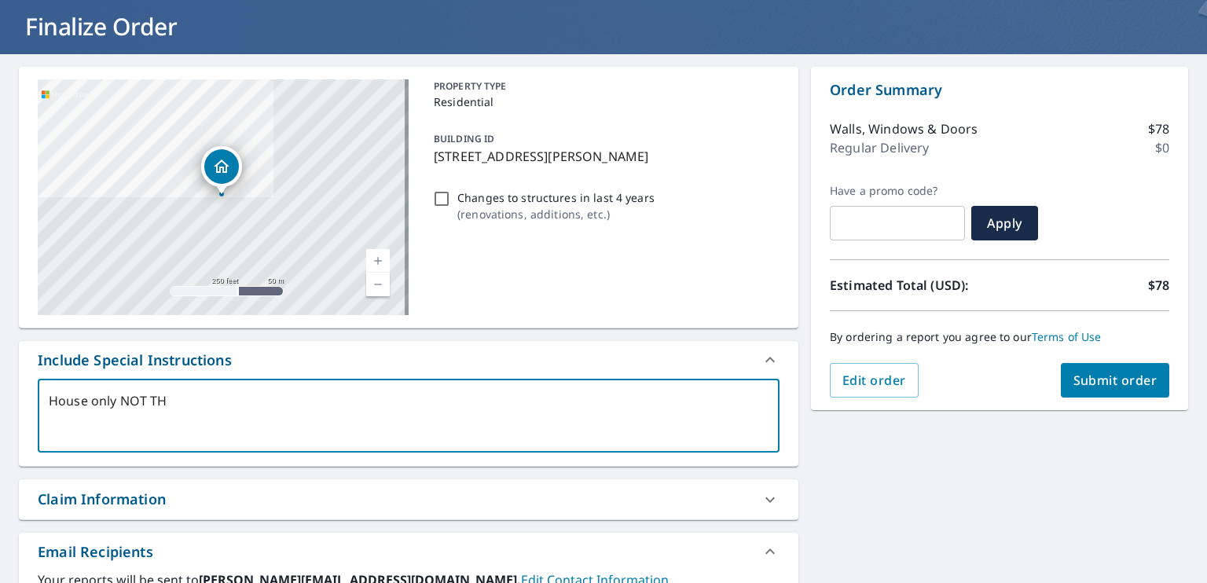
type textarea "House only NOT THE"
type textarea "x"
type textarea "House only NOT THE"
type textarea "x"
type textarea "House only NOT THE D"
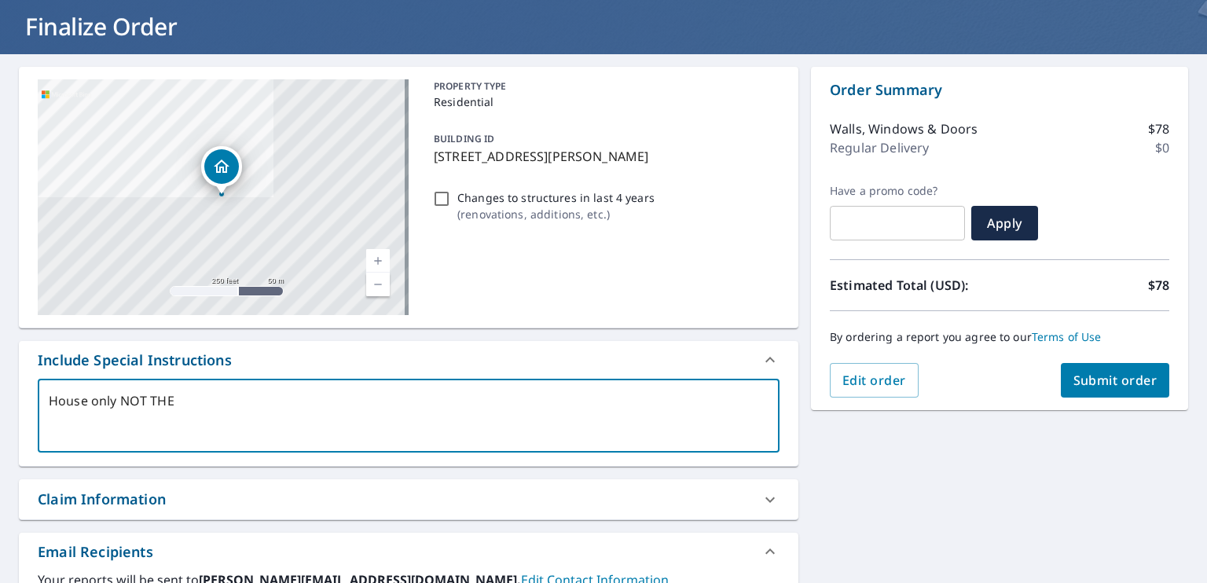
type textarea "x"
type textarea "House only NOT THE DE"
type textarea "x"
type textarea "House only NOT THE DET"
type textarea "x"
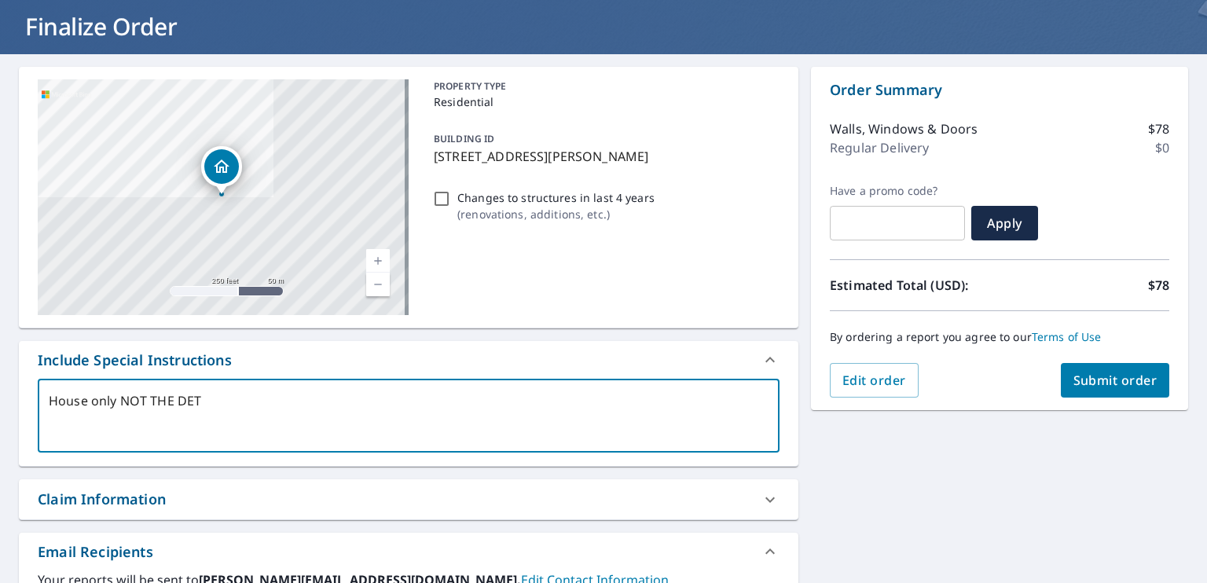
type textarea "House only NOT THE DETA"
type textarea "x"
type textarea "House only NOT THE DETAC"
type textarea "x"
type textarea "House only NOT THE DETACH"
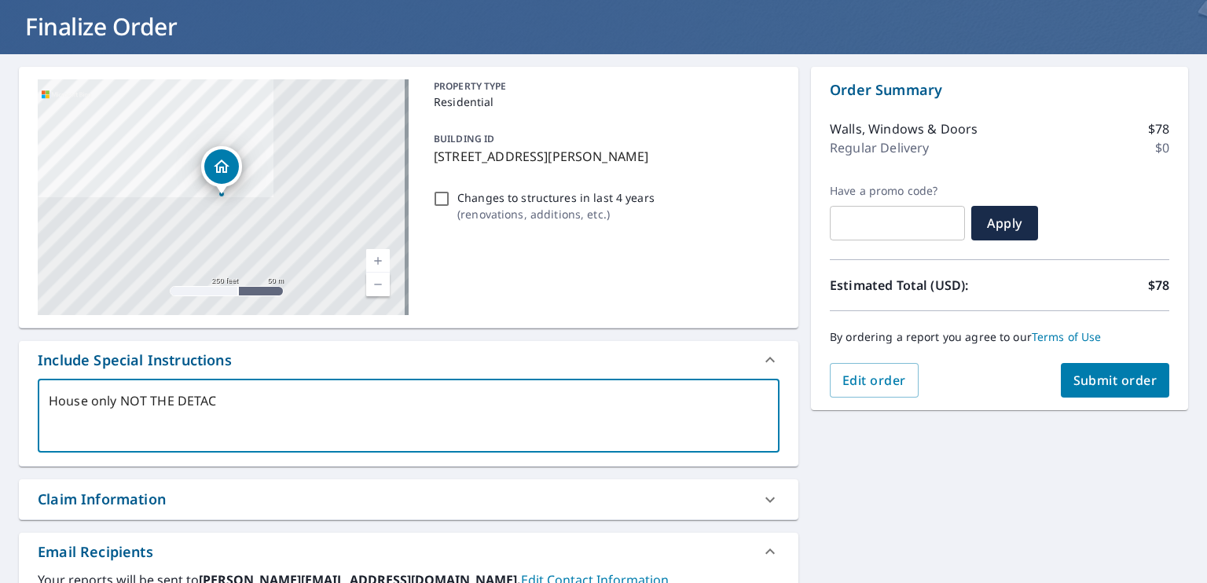
type textarea "x"
type textarea "House only NOT THE DETACHE"
type textarea "x"
type textarea "House only NOT THE DETACHED"
type textarea "x"
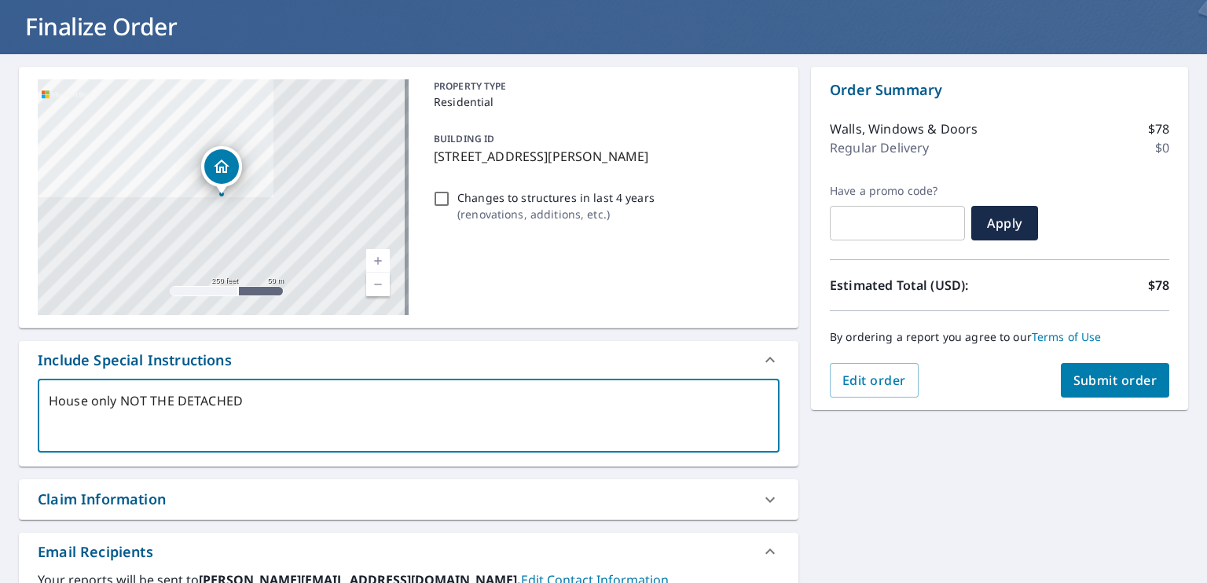
type textarea "House only NOT THE DETACHED"
type textarea "x"
type textarea "House only NOT THE DETACHED G"
type textarea "x"
type textarea "House only NOT THE DETACHED GA"
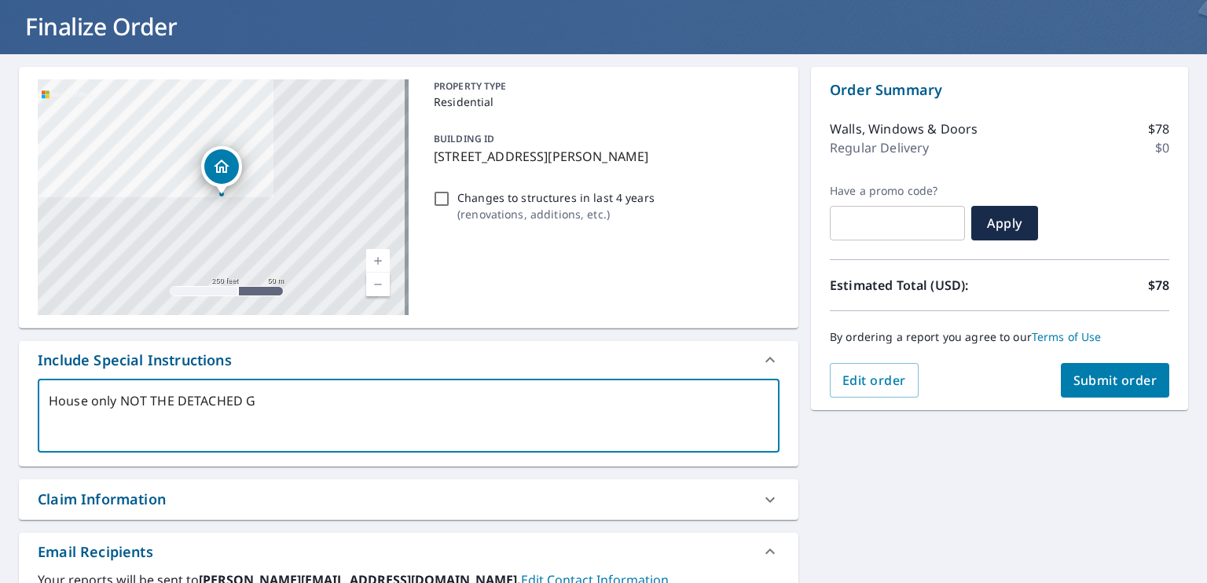
type textarea "x"
type textarea "House only NOT THE DETACHED GAR"
type textarea "x"
type textarea "House only NOT THE DETACHED GARA"
type textarea "x"
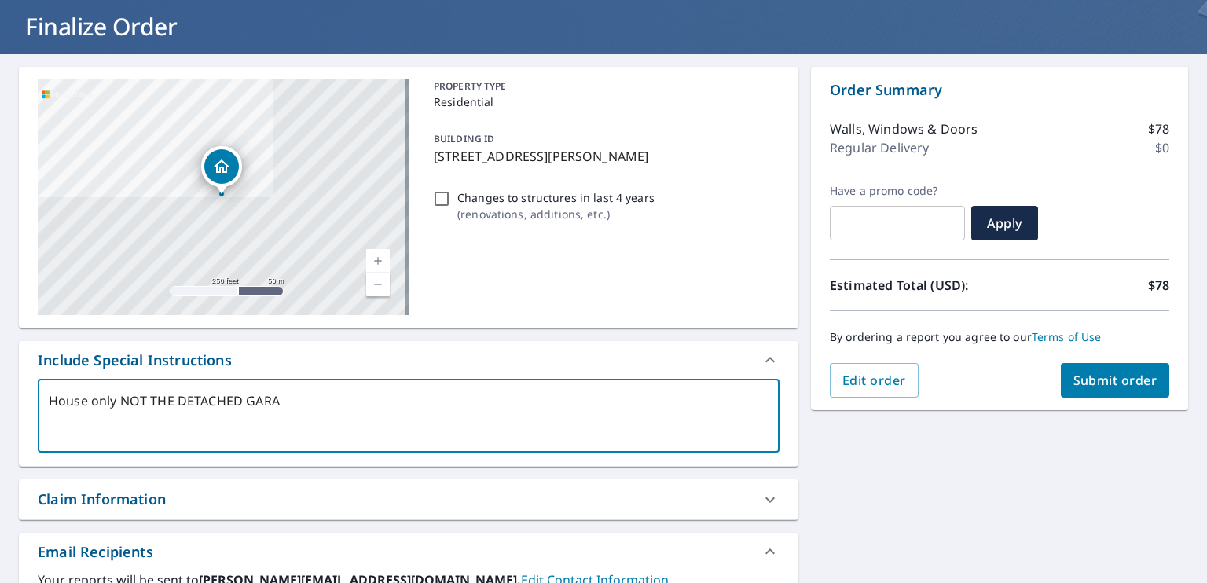
type textarea "House only NOT THE DETACHED GARAG"
type textarea "x"
type textarea "House only NOT THE DETACHED GARAGE"
type textarea "x"
type textarea "House only NOT THE DETACHED GARAGE"
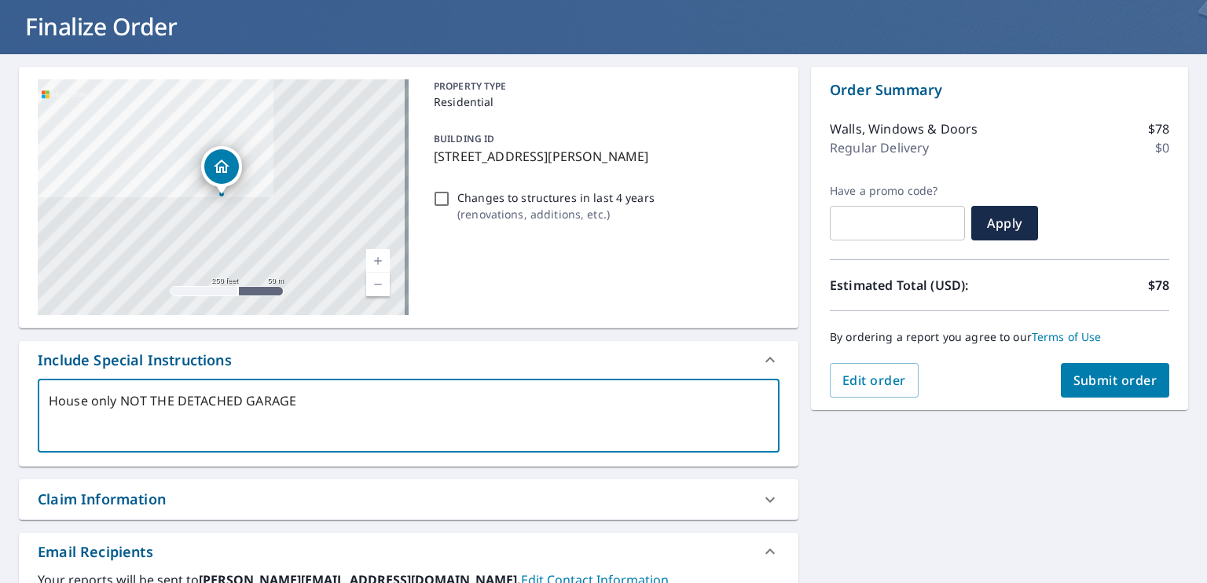
type textarea "x"
type textarea "House only NOT THE DETACHED GARAGE O"
type textarea "x"
type textarea "House only NOT THE DETACHED GARAGE OR"
type textarea "x"
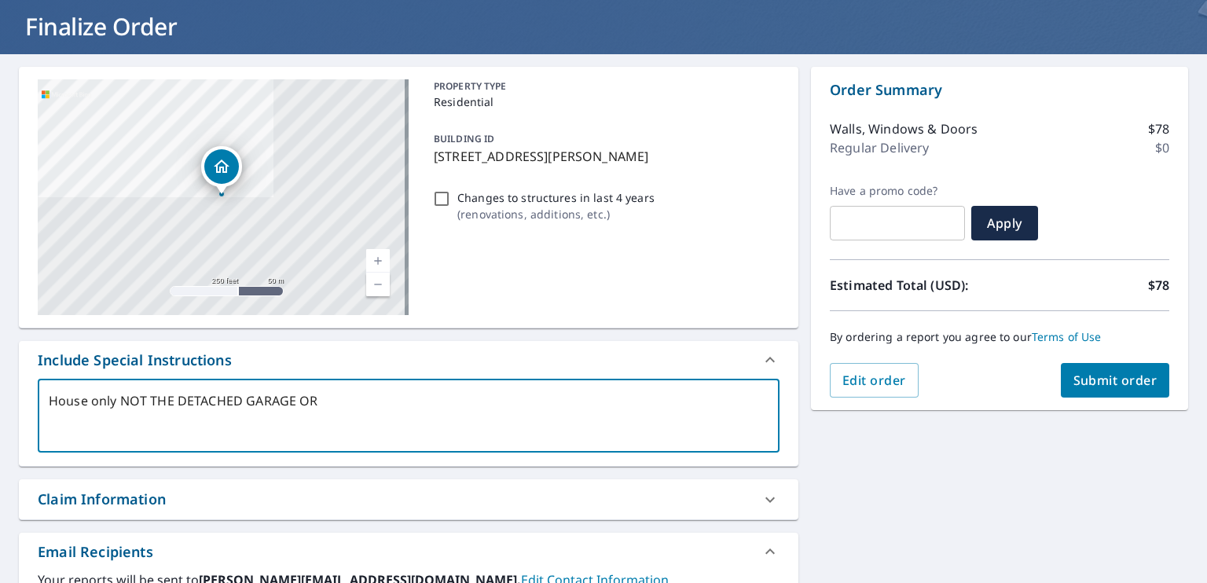
type textarea "House only NOT THE DETACHED GARAGE OR"
type textarea "x"
type textarea "House only NOT THE DETACHED GARAGE OR S"
type textarea "x"
type textarea "House only NOT THE DETACHED GARAGE OR SH"
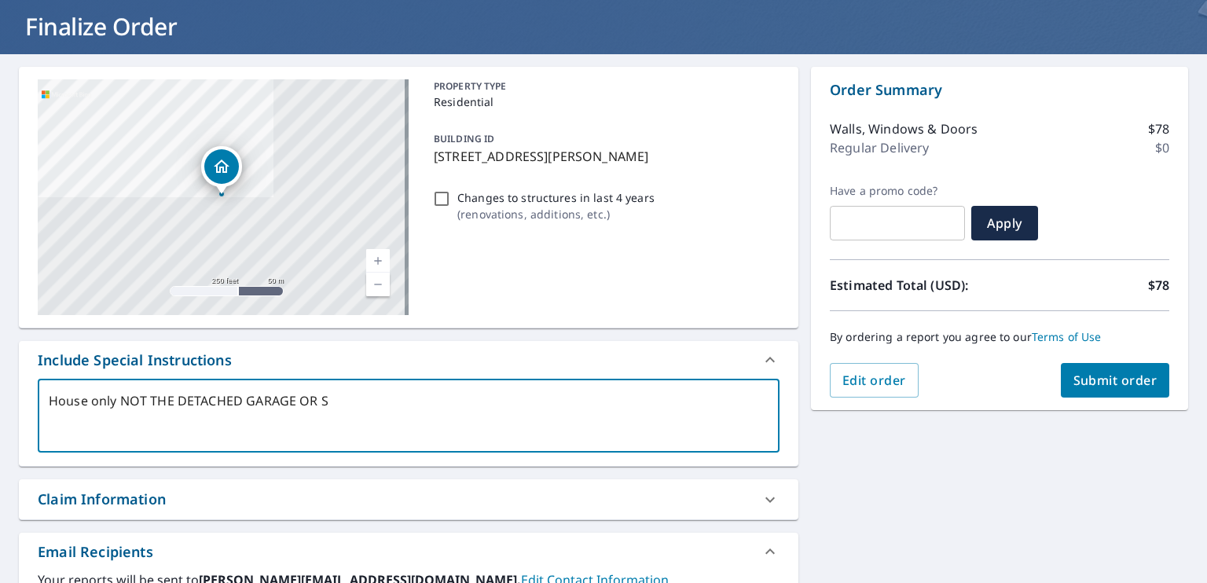
type textarea "x"
type textarea "House only NOT THE DETACHED GARAGE OR SHE"
type textarea "x"
type textarea "House only NOT THE DETACHED GARAGE OR SHED"
type textarea "x"
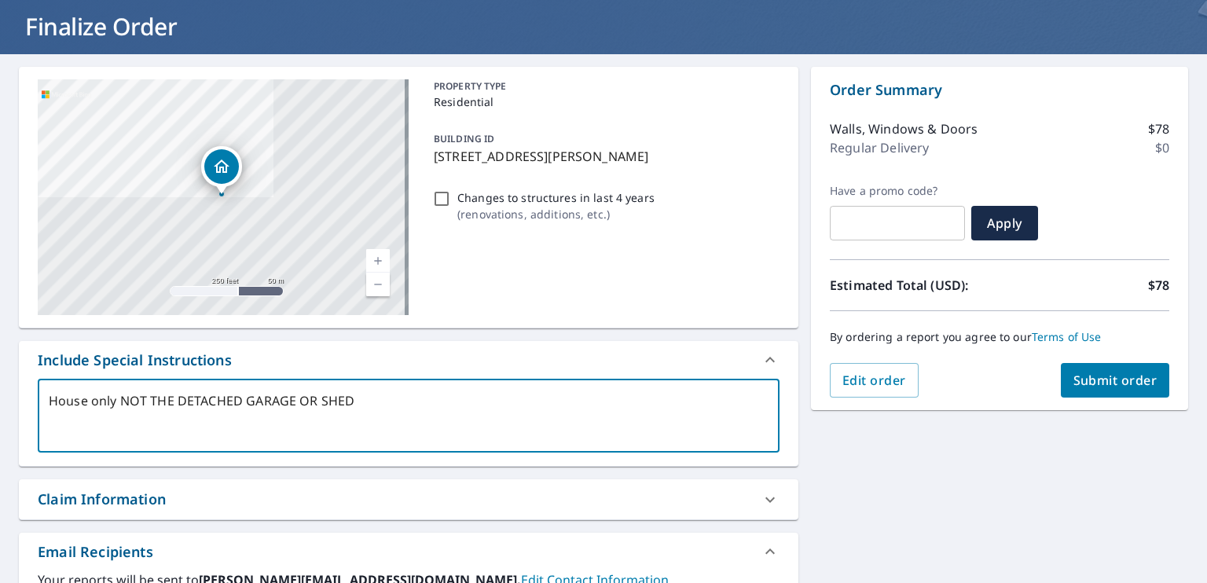
type textarea "House only NOT THE DETACHED GARAGE OR SHED."
type textarea "x"
type textarea "House only NOT THE DETACHED GARAGE OR SHED."
type textarea "x"
type textarea "House only NOT THE DETACHED GARAGE OR SHED."
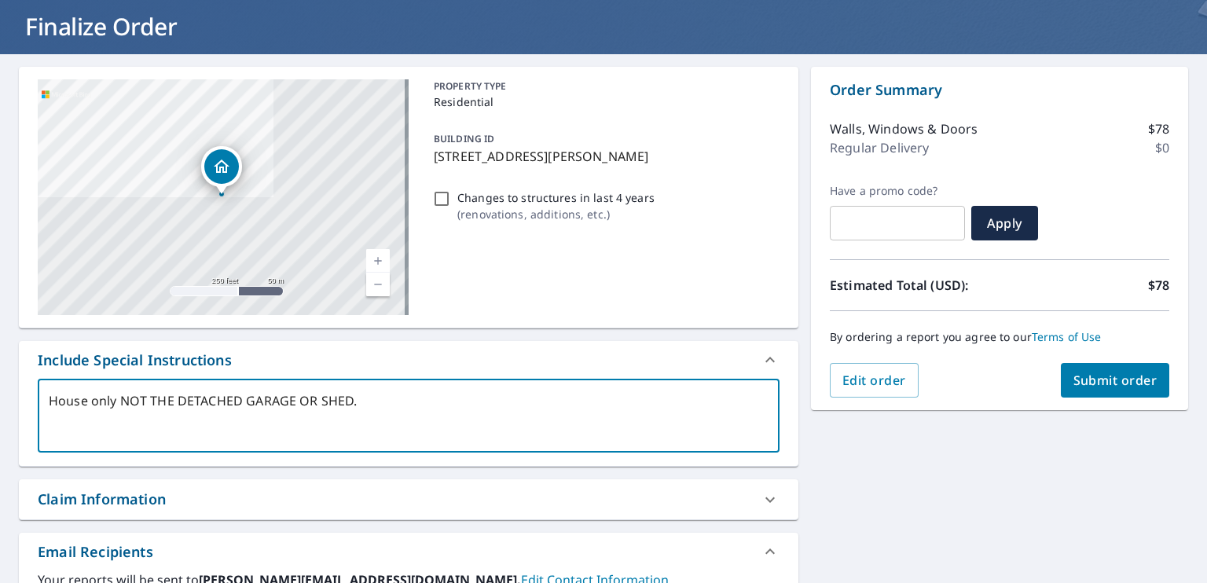
type textarea "x"
type textarea "House only NOT THE DETACHED GARAGE OR SHED."
type textarea "x"
type textarea "House only NOT THE DETACHED GARAGE OR SHED."
type textarea "x"
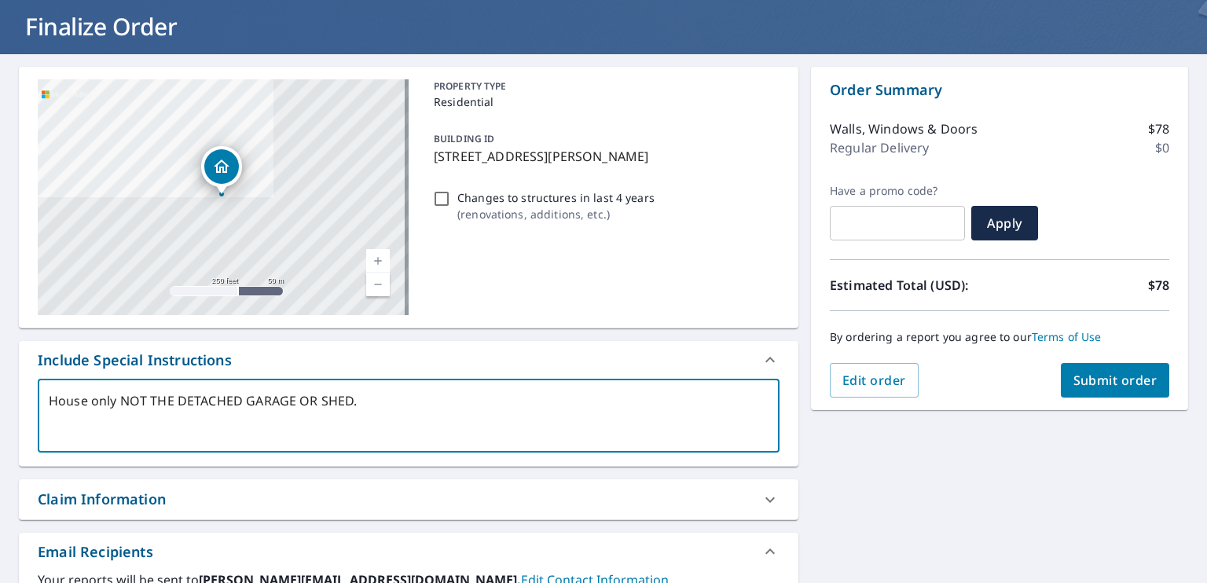
type textarea "House only NOT THE DETACHED GARAGE OR SHED."
type textarea "x"
type textarea "House only NOT THE DETACHED GARAGE OR SHED. T"
type textarea "x"
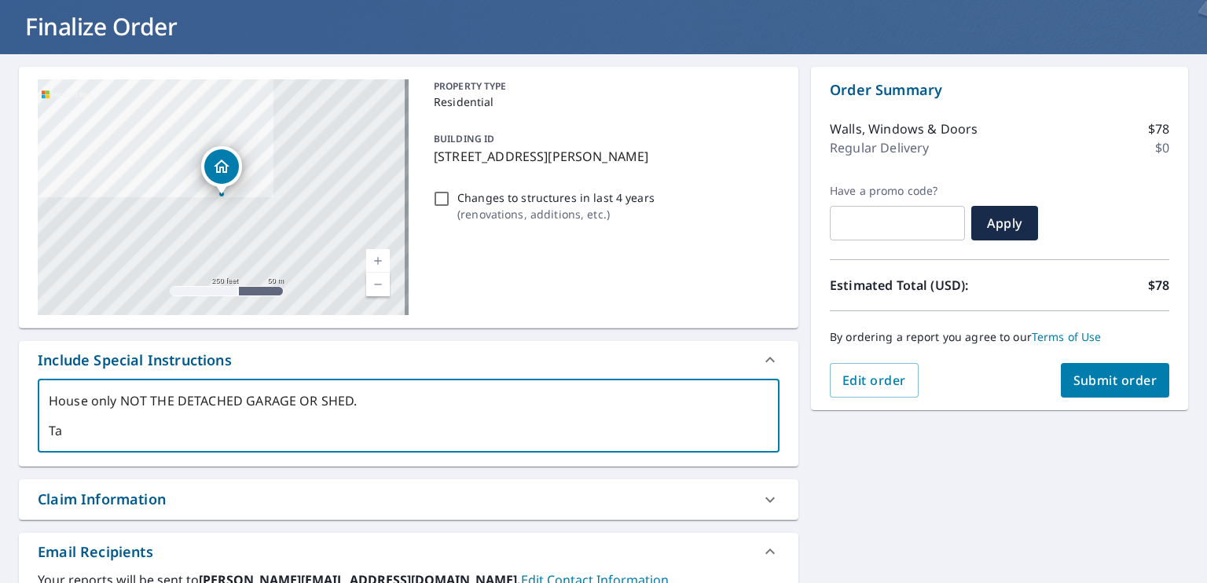
type textarea "House only NOT THE DETACHED GARAGE OR SHED. Tah"
type textarea "x"
type textarea "House only NOT THE DETACHED GARAGE OR SHED. Tahn"
type textarea "x"
type textarea "House only NOT THE DETACHED GARAGE OR SHED. Tahnk"
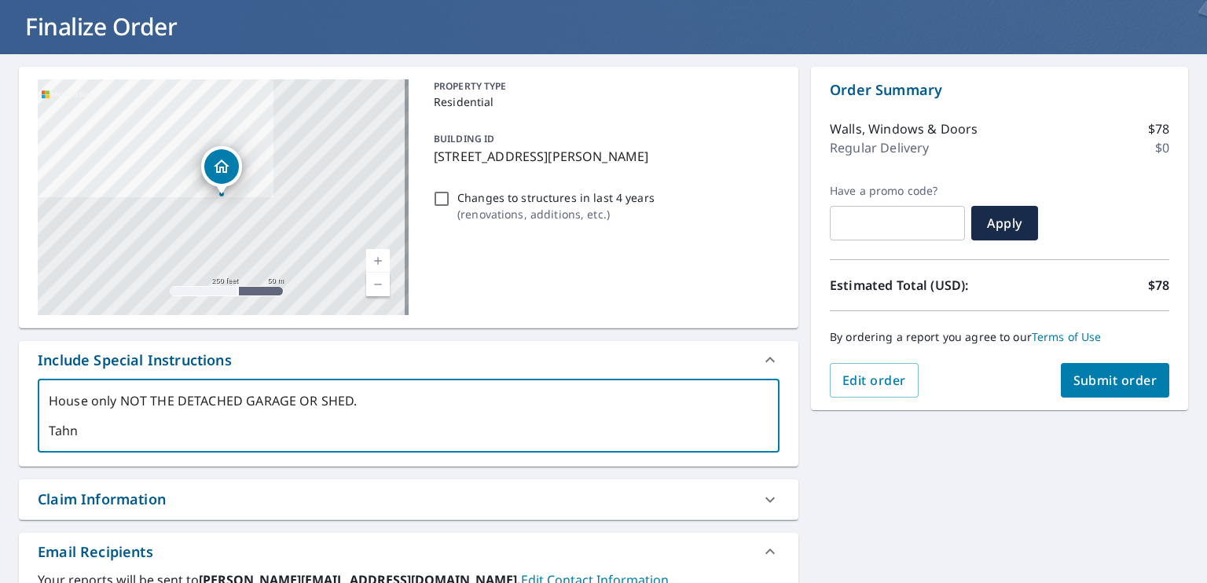
type textarea "x"
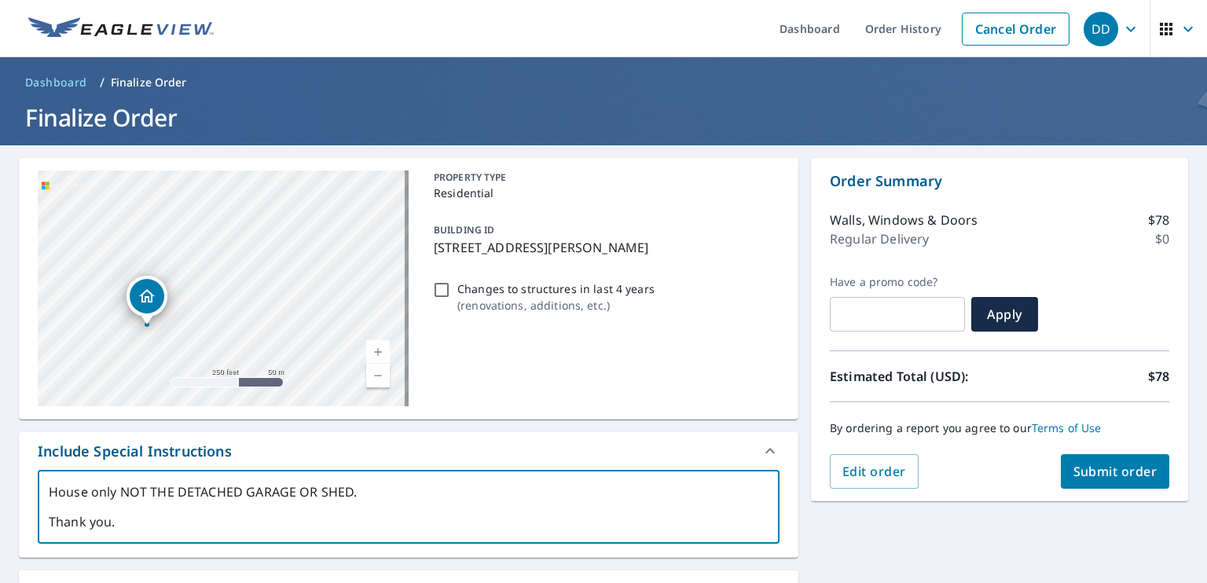
drag, startPoint x: 143, startPoint y: 276, endPoint x: 271, endPoint y: 237, distance: 134.0
click at [324, 164] on div "231 N Jackson St Batavia, IL 60510 Aerial Road A standard road map Aerial A det…" at bounding box center [409, 289] width 780 height 262
drag, startPoint x: 280, startPoint y: 233, endPoint x: 326, endPoint y: 179, distance: 71.3
click at [326, 179] on div "231 N Jackson St Batavia, IL 60510" at bounding box center [223, 289] width 371 height 236
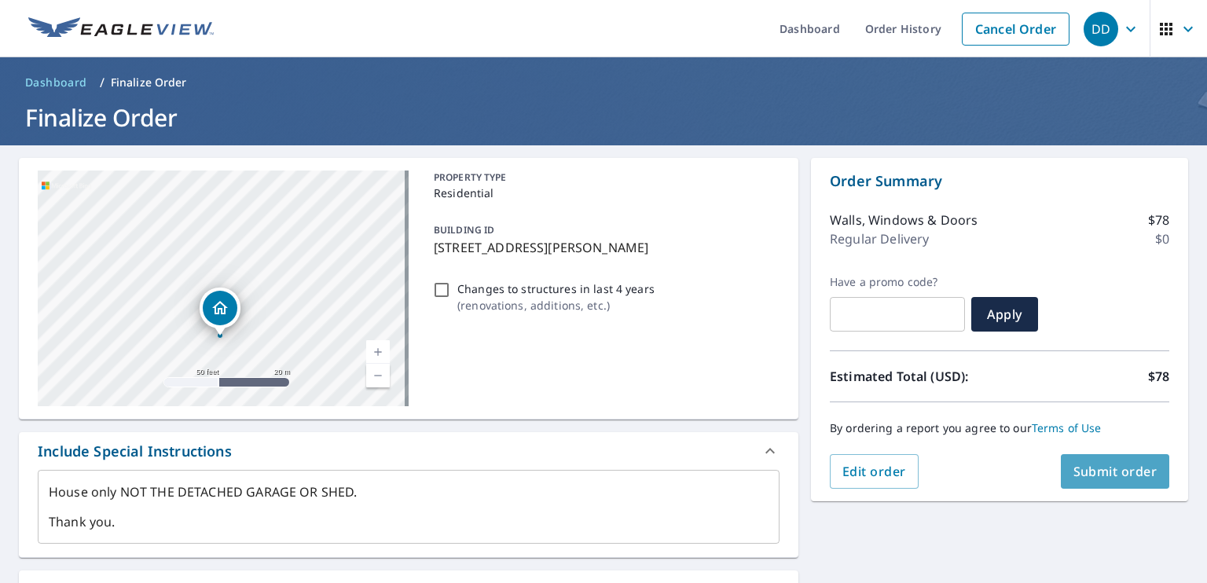
click at [1125, 474] on span "Submit order" at bounding box center [1115, 471] width 84 height 17
